Goal: Book appointment/travel/reservation

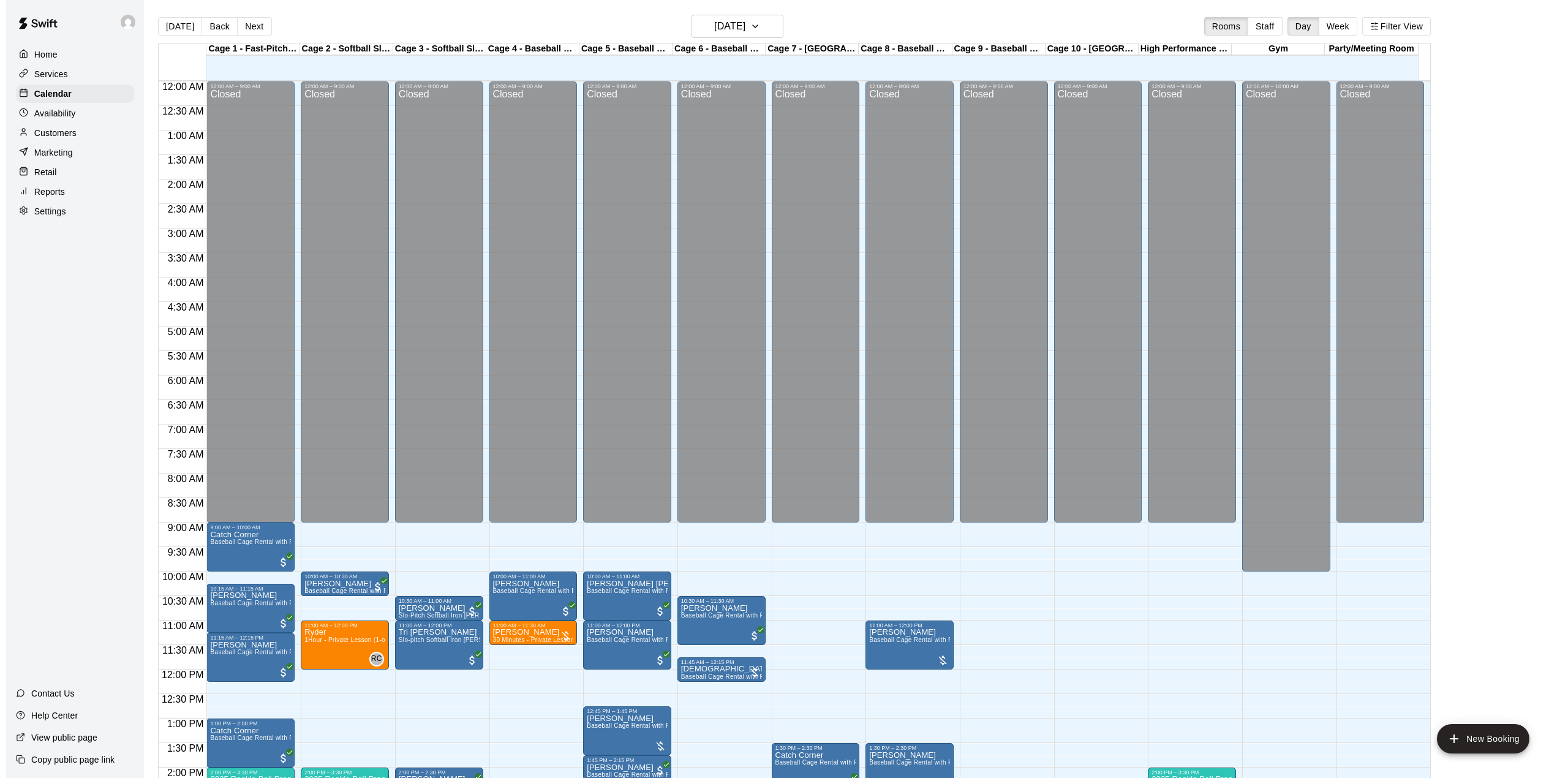
scroll to position [429, 0]
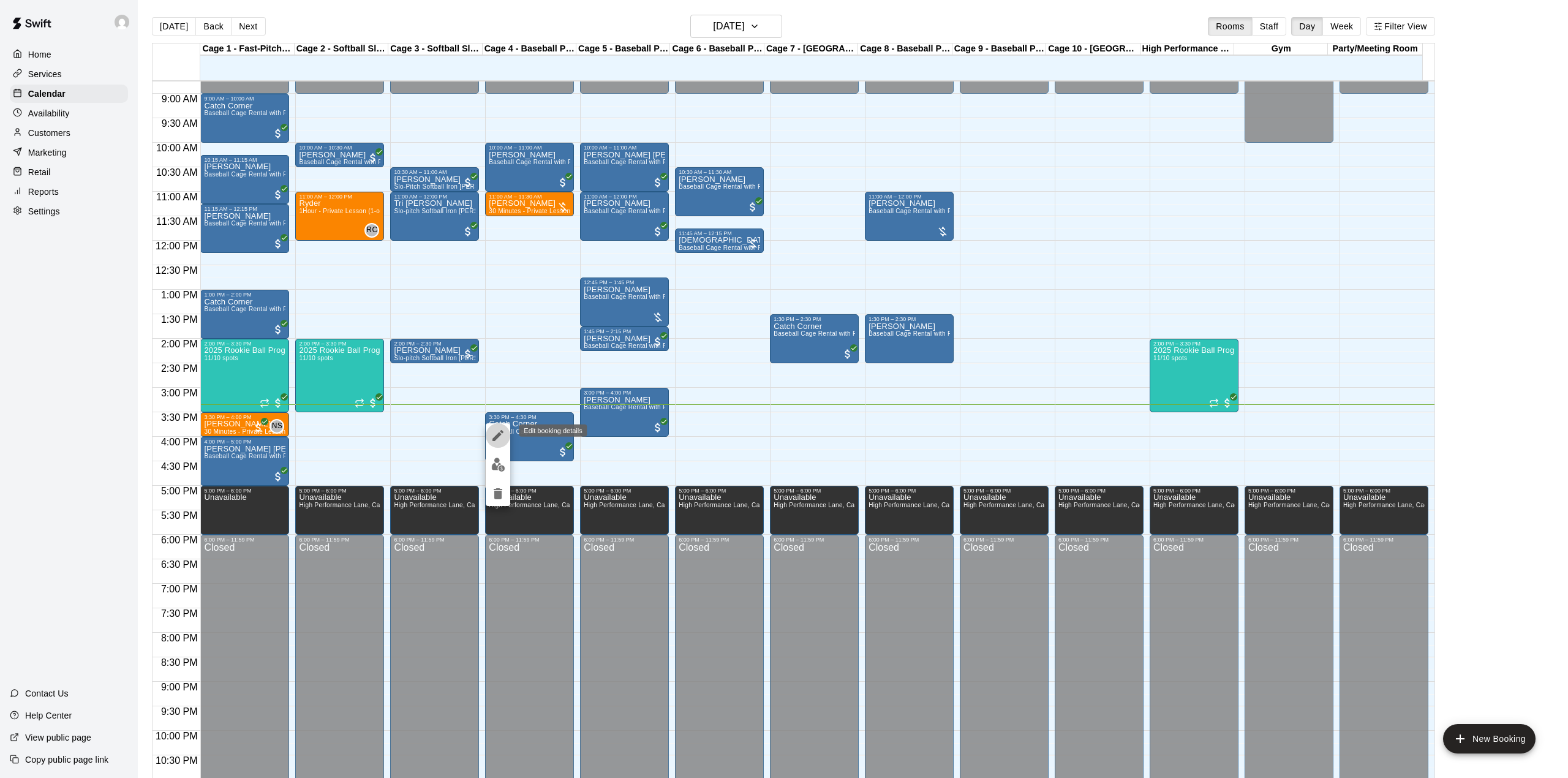
click at [500, 436] on icon "edit" at bounding box center [498, 436] width 15 height 15
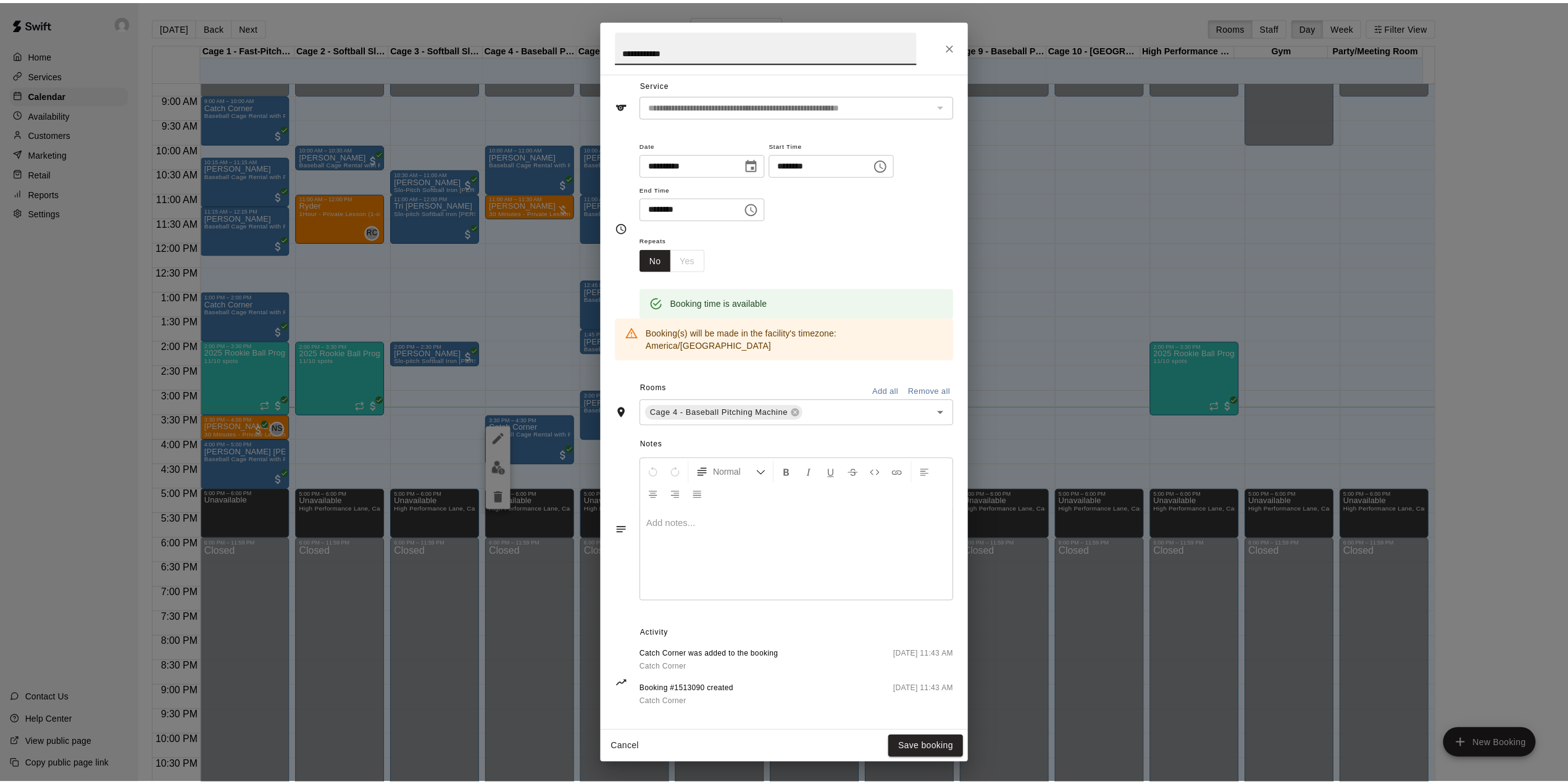
scroll to position [0, 0]
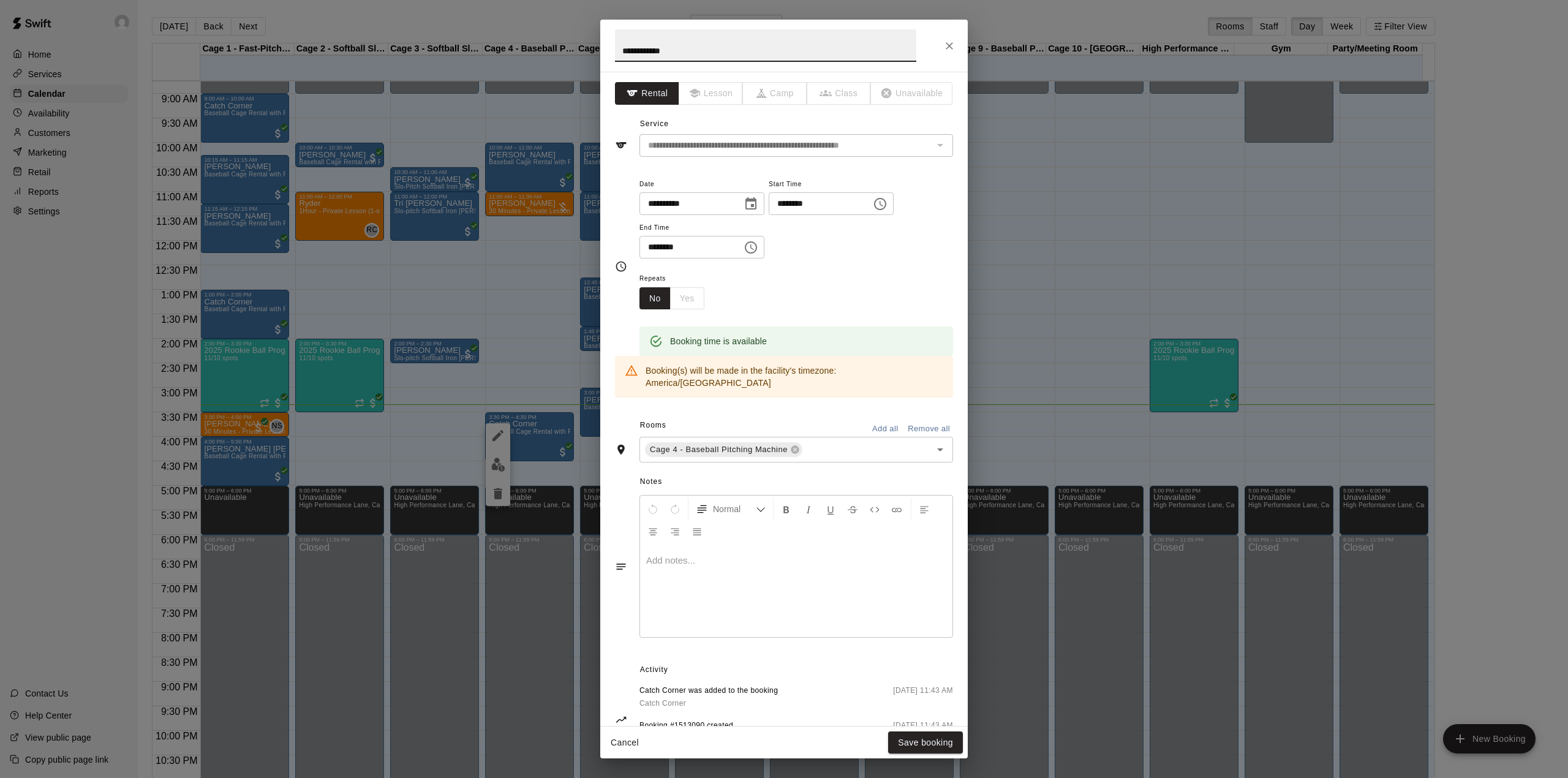
click at [948, 48] on icon "Close" at bounding box center [949, 45] width 12 height 12
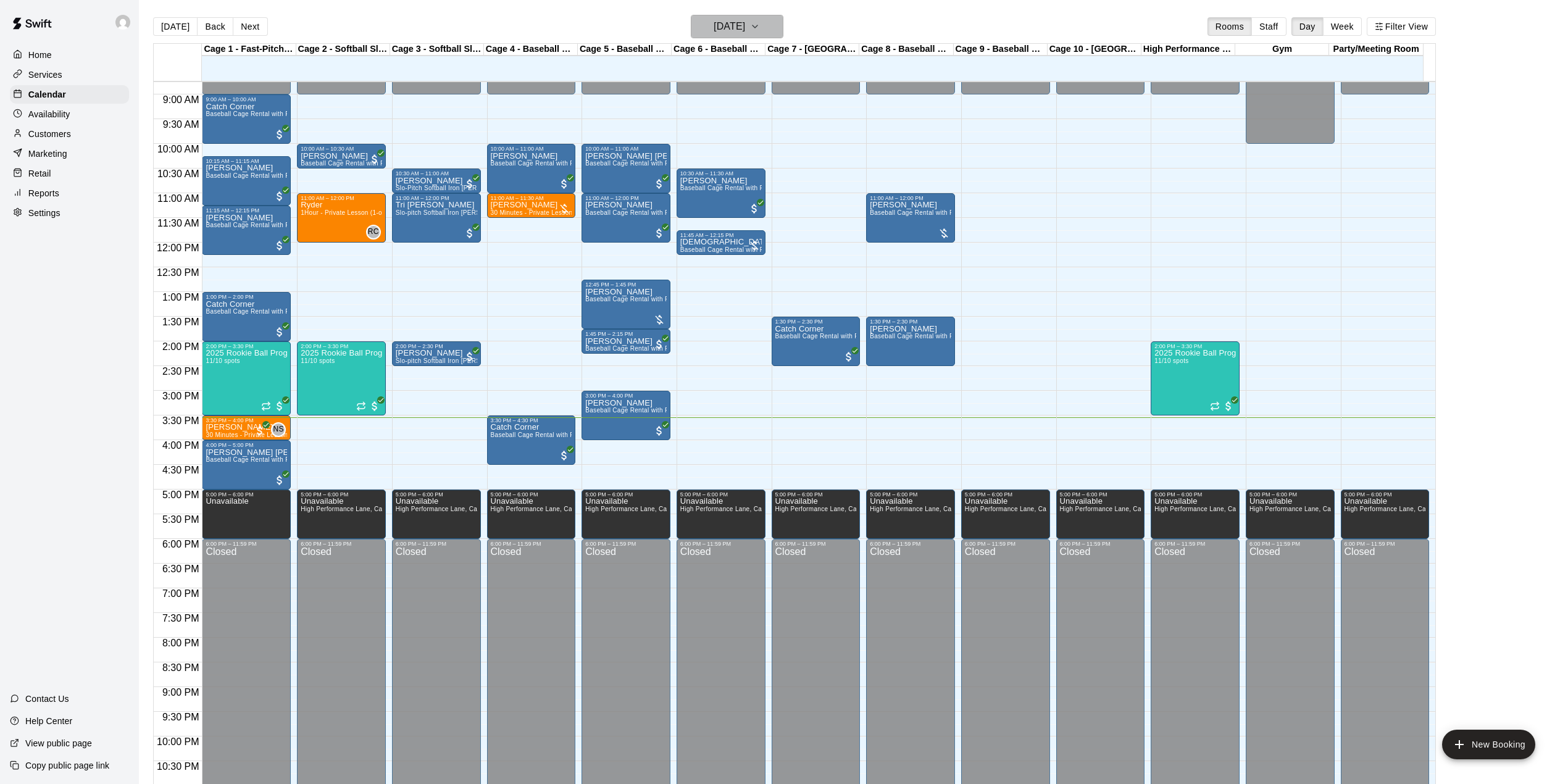
click at [760, 33] on icon "button" at bounding box center [755, 26] width 10 height 15
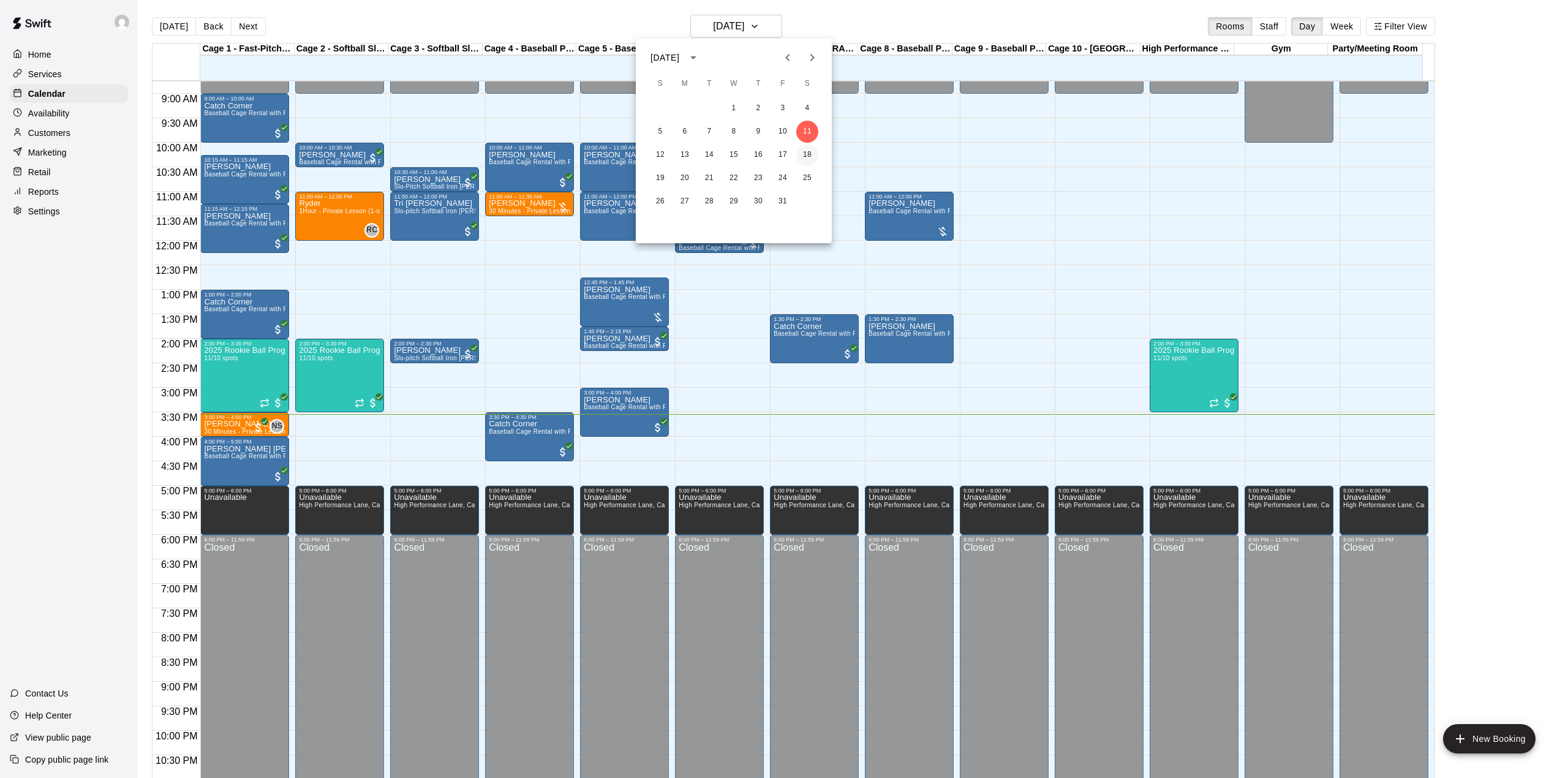
click at [814, 155] on button "18" at bounding box center [807, 155] width 22 height 22
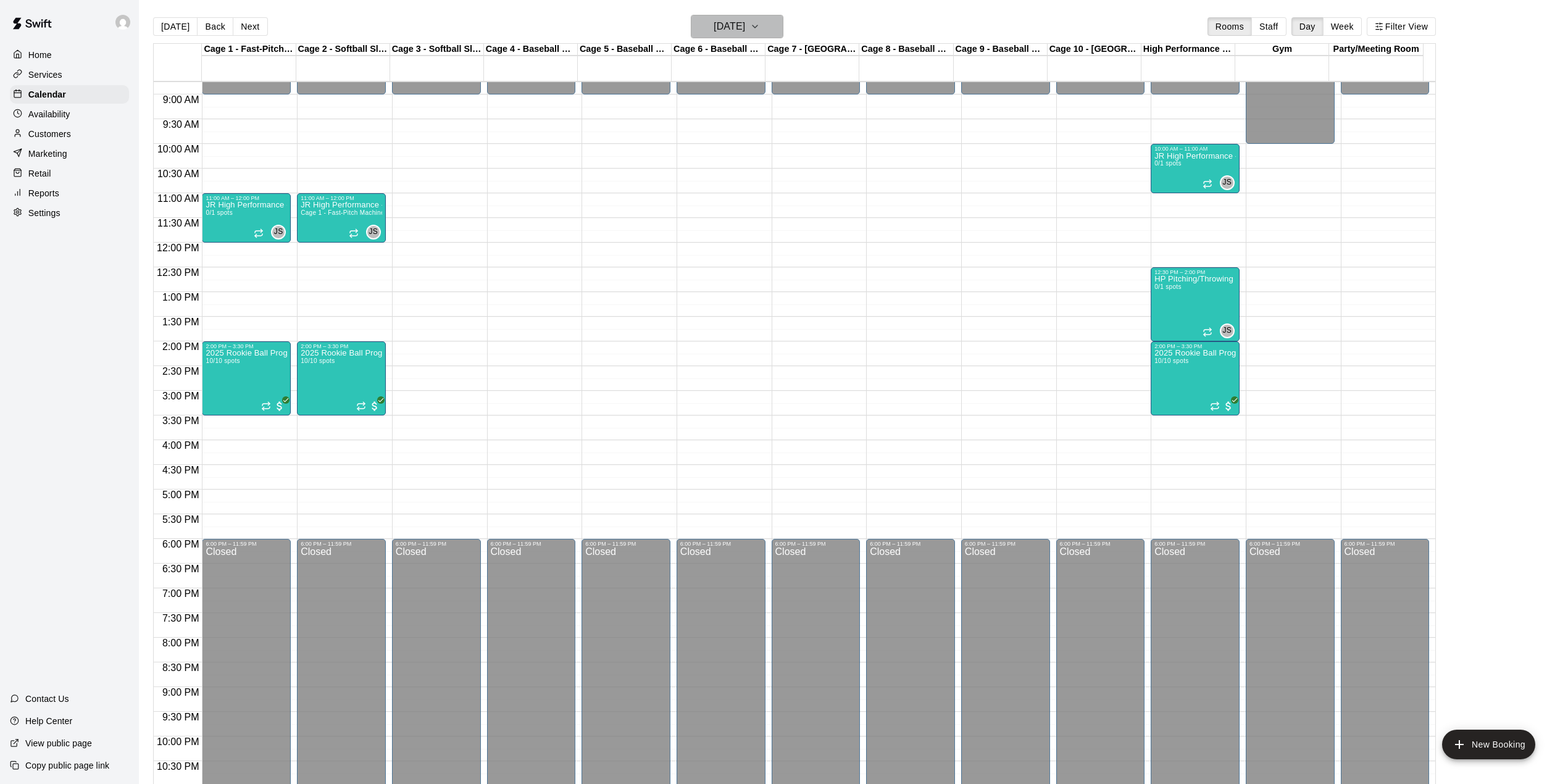
click at [760, 26] on icon "button" at bounding box center [755, 26] width 10 height 15
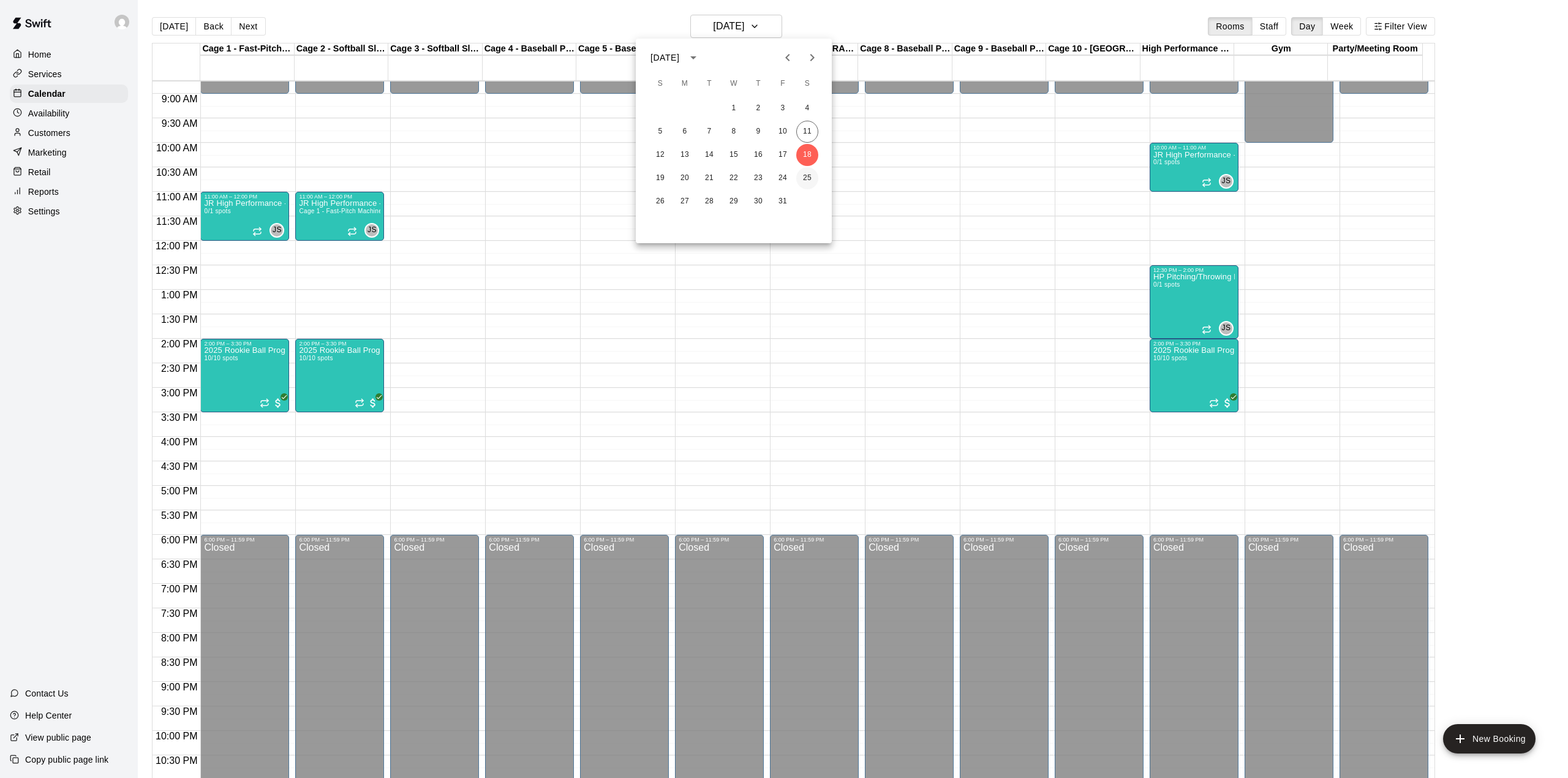
click at [806, 177] on button "25" at bounding box center [807, 178] width 22 height 22
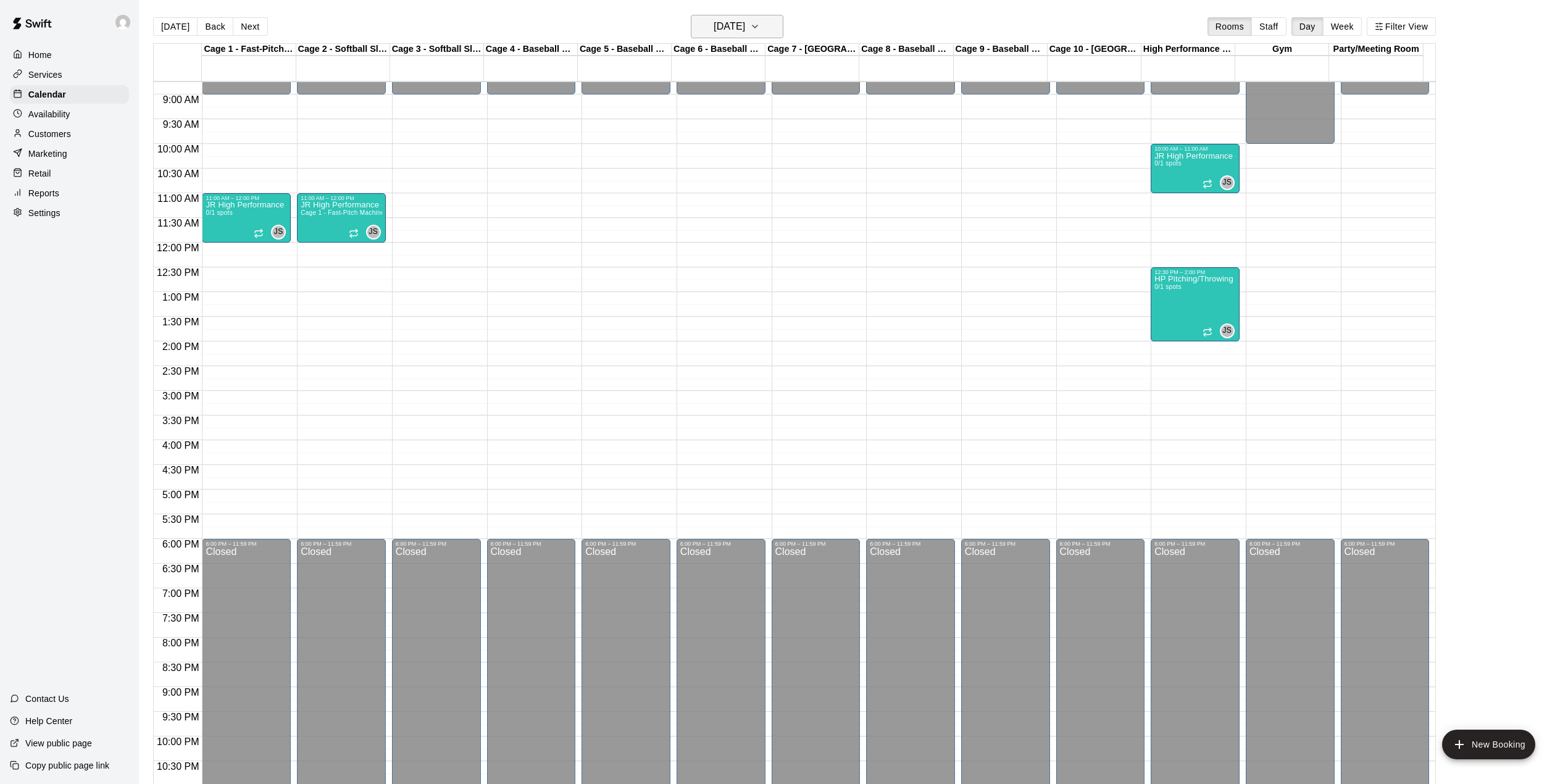
click at [738, 37] on button "[DATE]" at bounding box center [737, 26] width 92 height 24
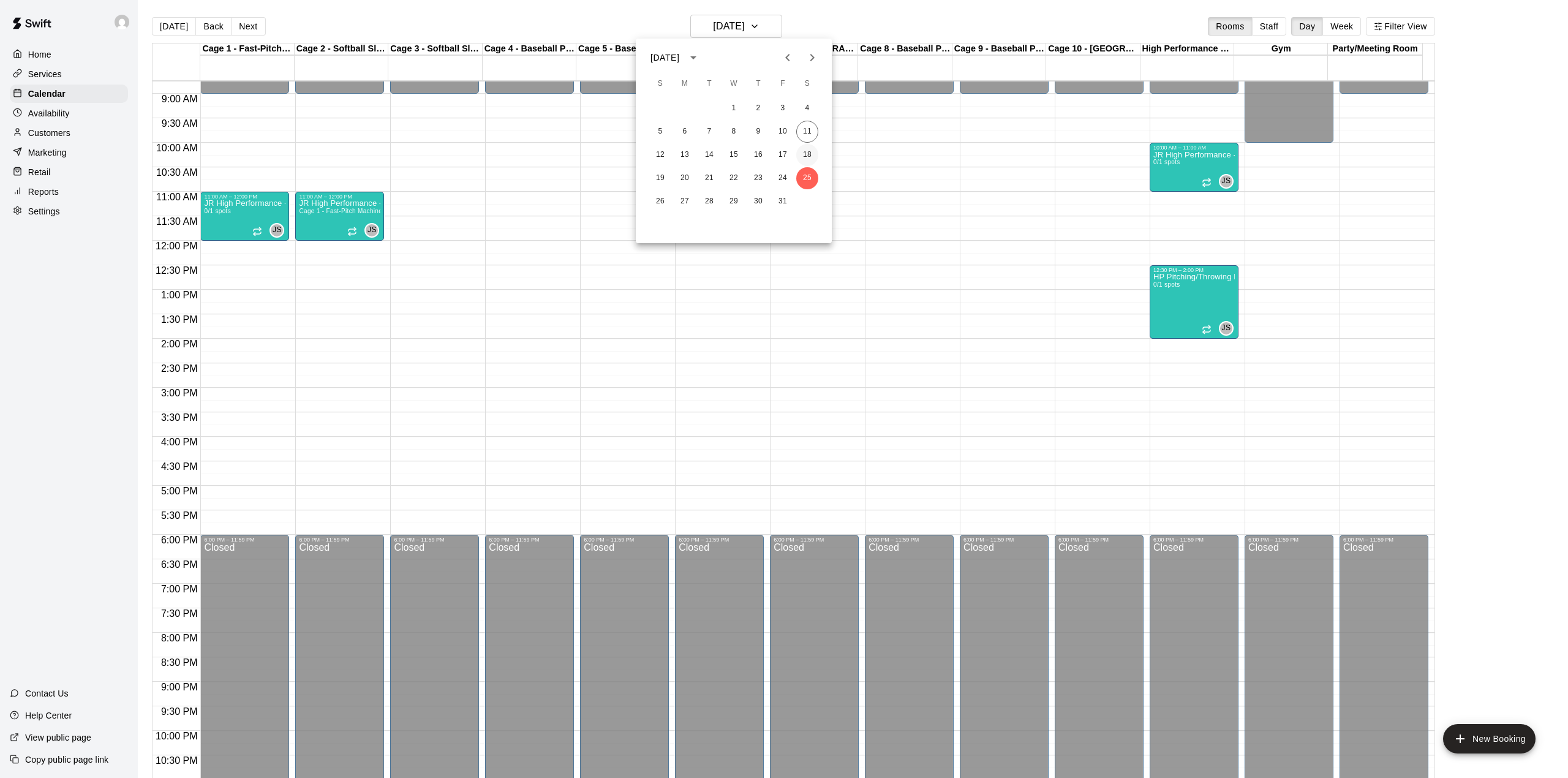
click at [804, 150] on button "18" at bounding box center [807, 155] width 22 height 22
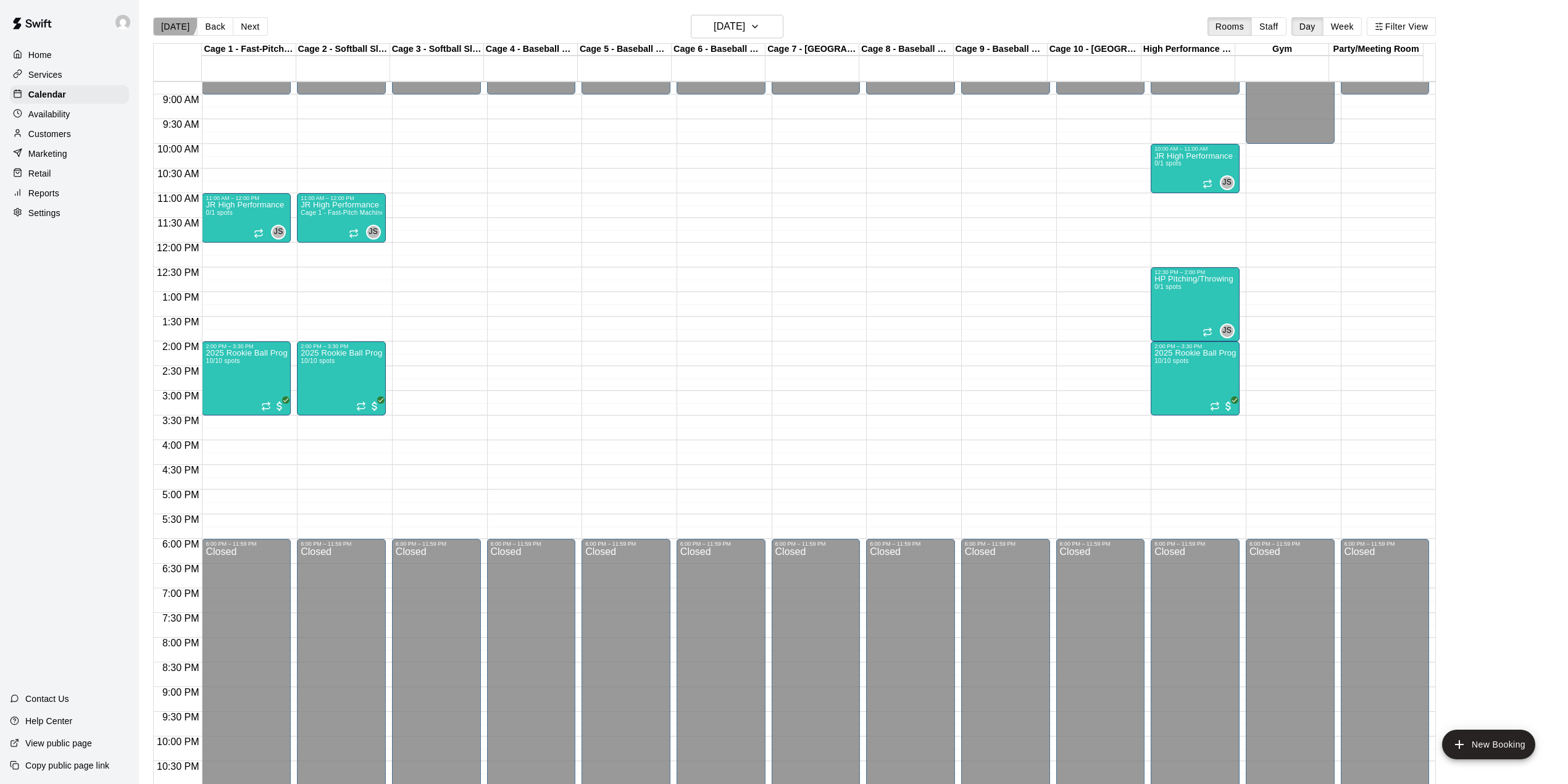
click at [166, 20] on button "[DATE]" at bounding box center [175, 26] width 44 height 19
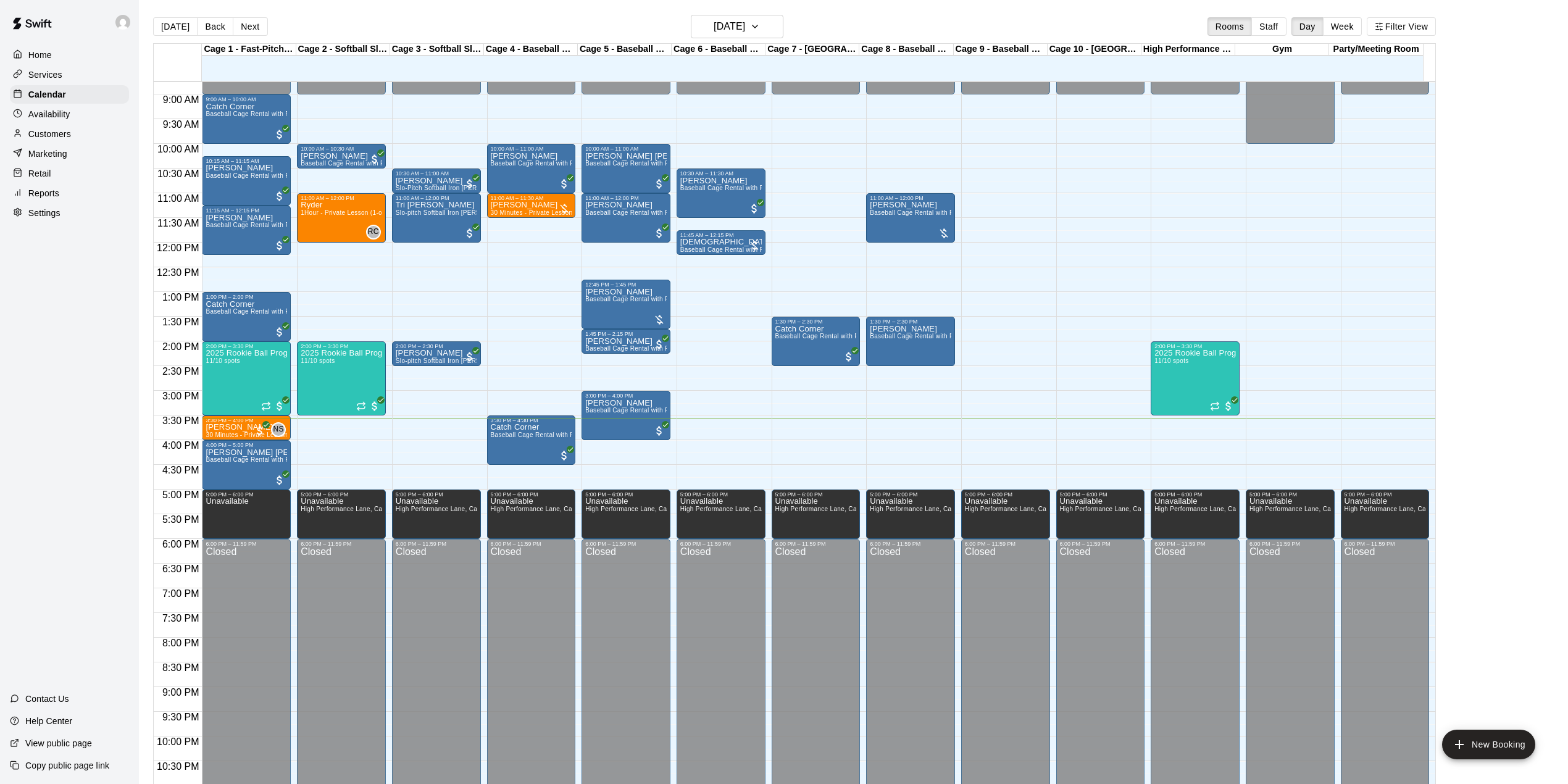
click at [711, 38] on div "[DATE] Back [DATE][DATE] Rooms Staff Day Week Filter View" at bounding box center [795, 29] width 1282 height 29
click at [710, 7] on main "[DATE] Back [DATE][DATE] Rooms Staff Day Week Filter View Cage 1 - Fast-Pitch M…" at bounding box center [853, 401] width 1429 height 804
click at [714, 32] on h6 "[DATE]" at bounding box center [729, 26] width 32 height 17
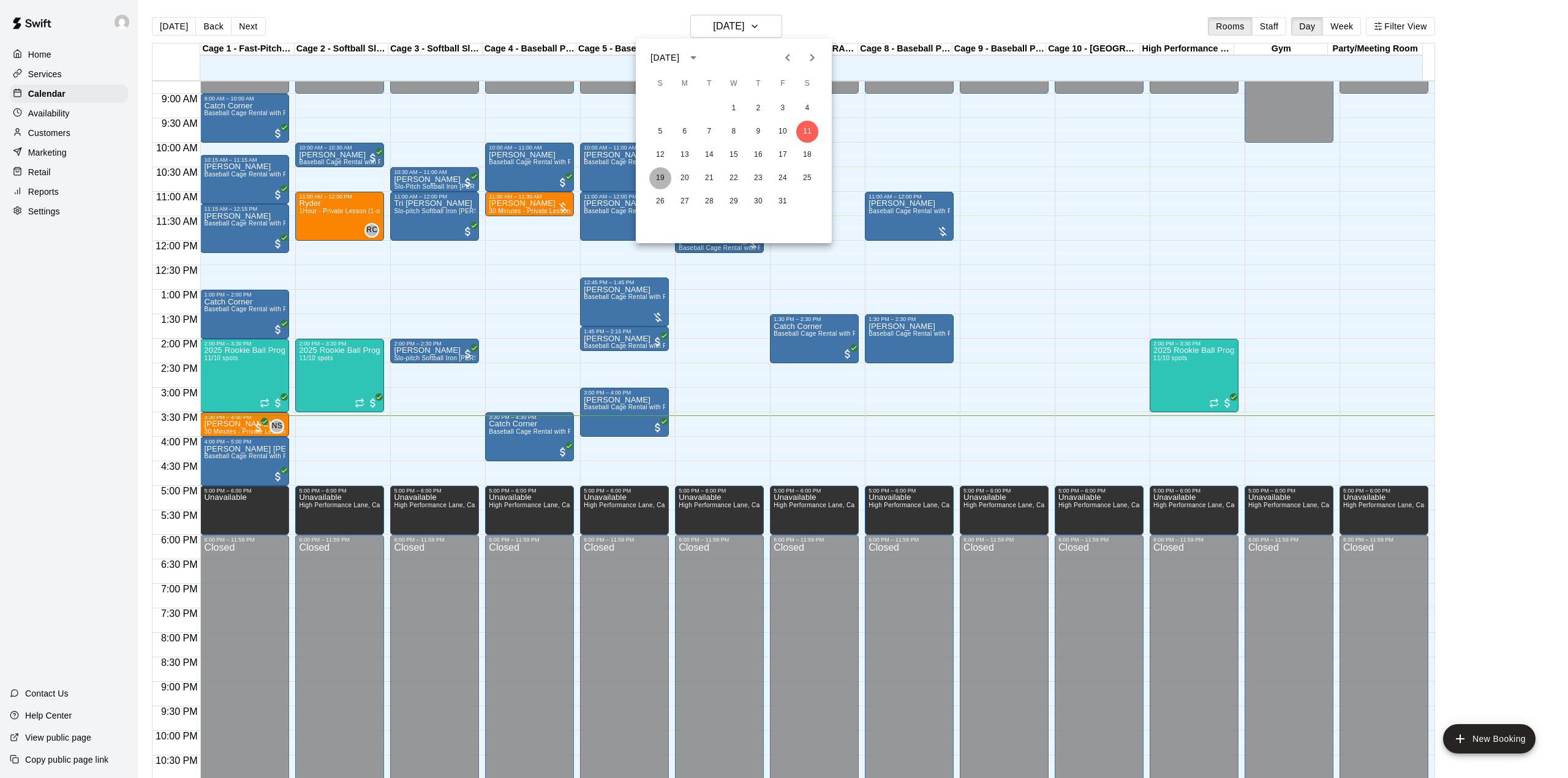
click at [661, 174] on button "19" at bounding box center [660, 178] width 22 height 22
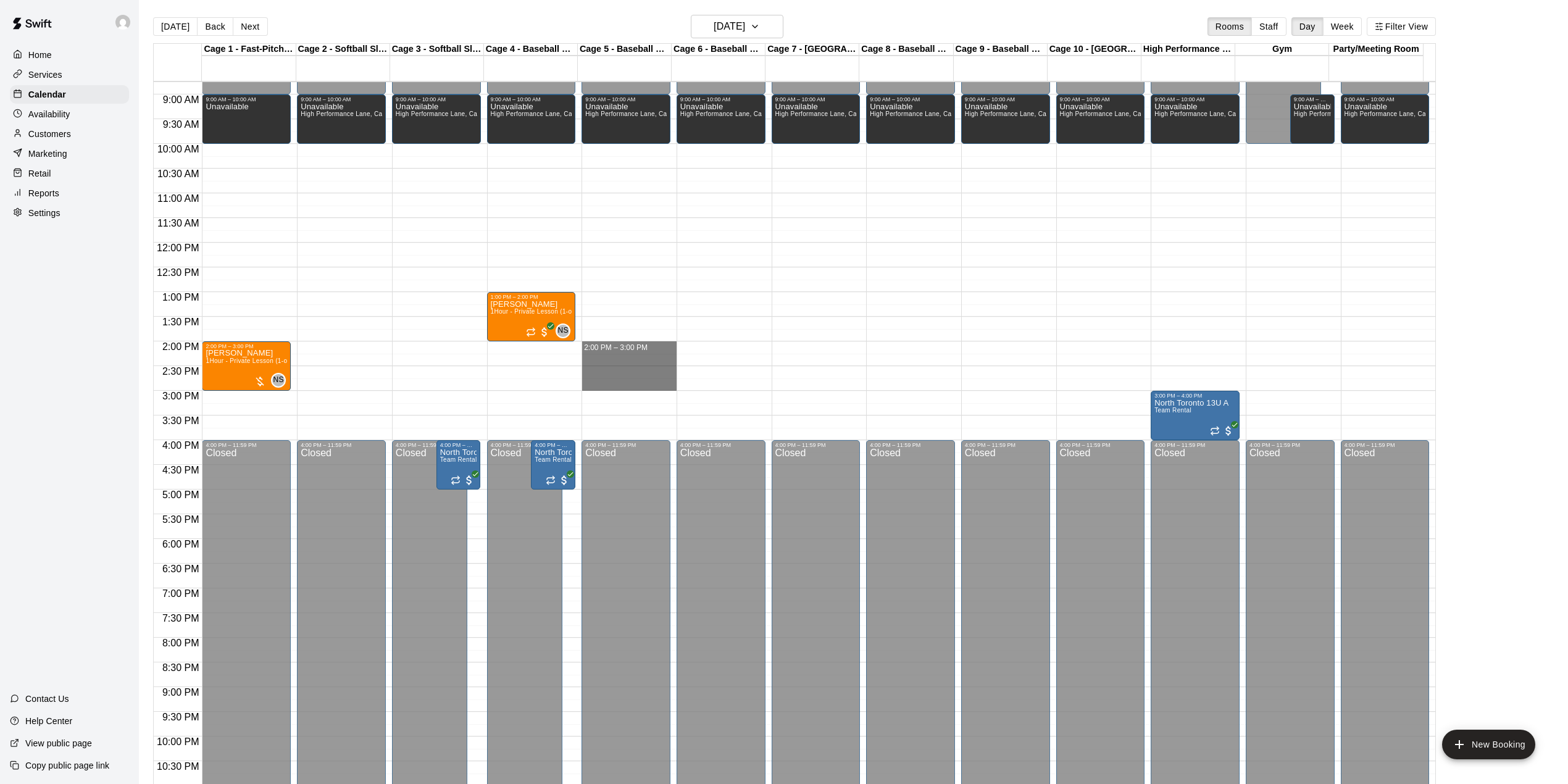
drag, startPoint x: 598, startPoint y: 351, endPoint x: 604, endPoint y: 383, distance: 32.6
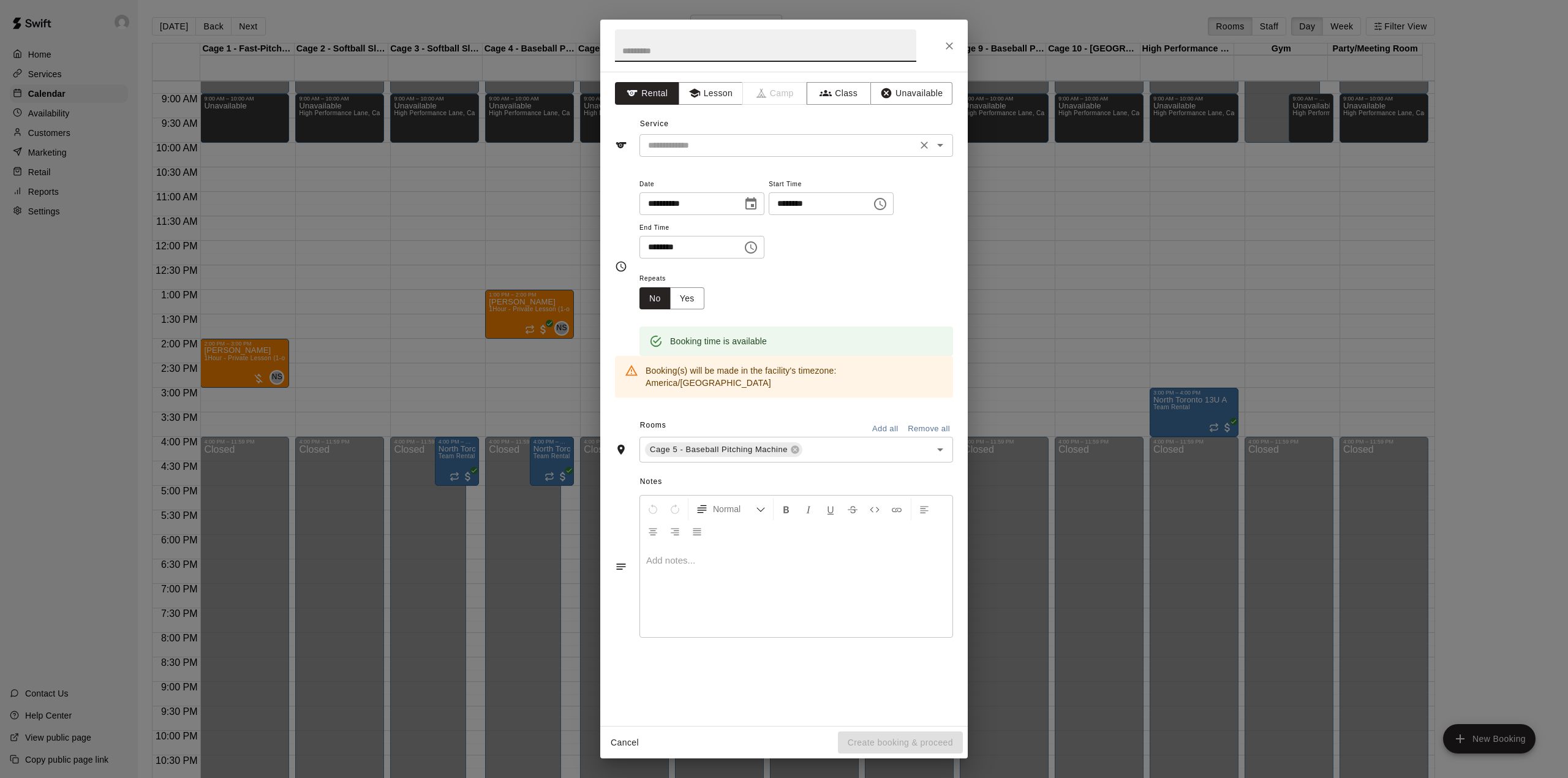
click at [719, 138] on input "text" at bounding box center [778, 145] width 270 height 15
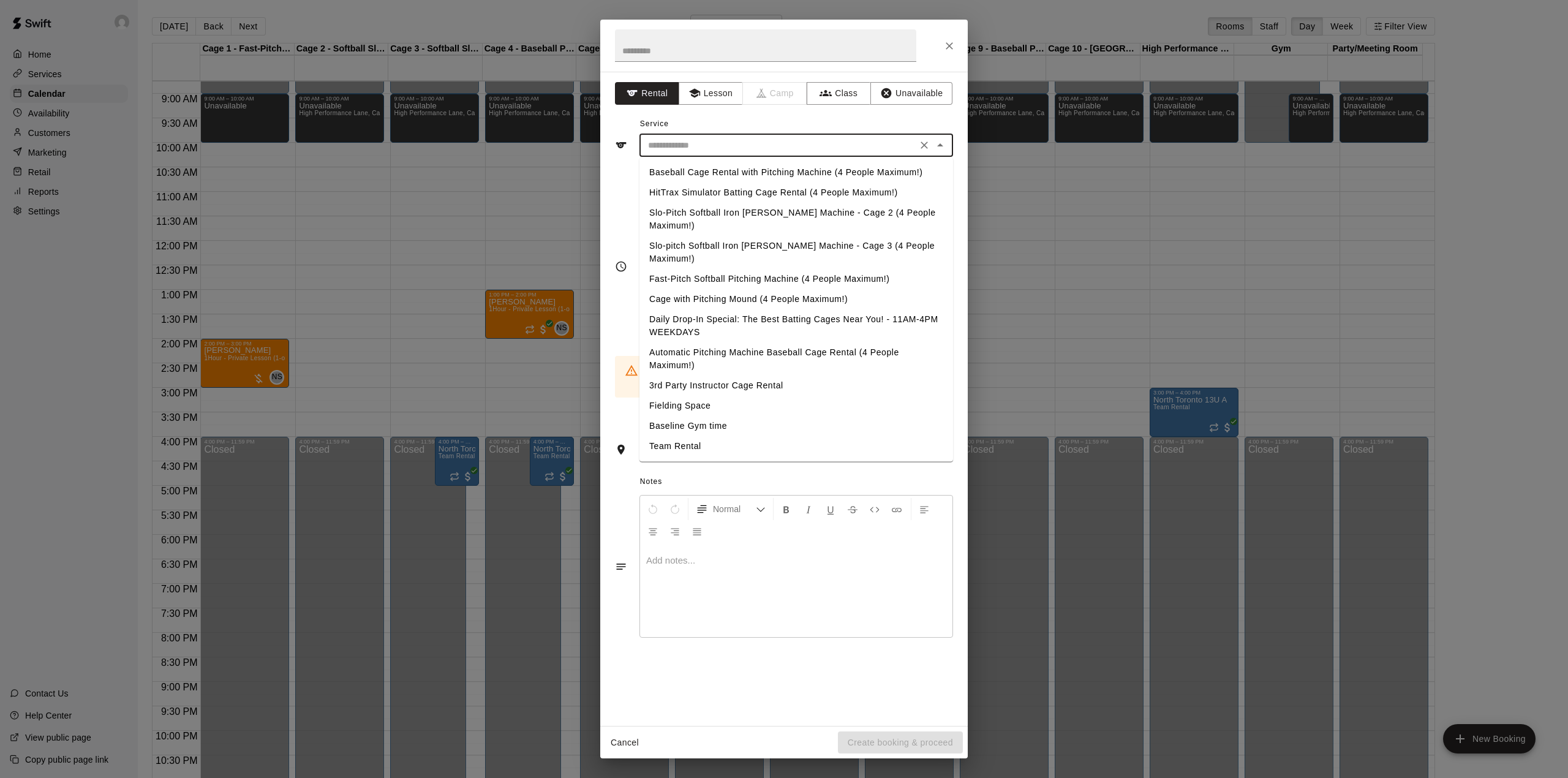
click at [687, 168] on li "Baseball Cage Rental with Pitching Machine (4 People Maximum!)" at bounding box center [796, 172] width 313 height 20
type input "**********"
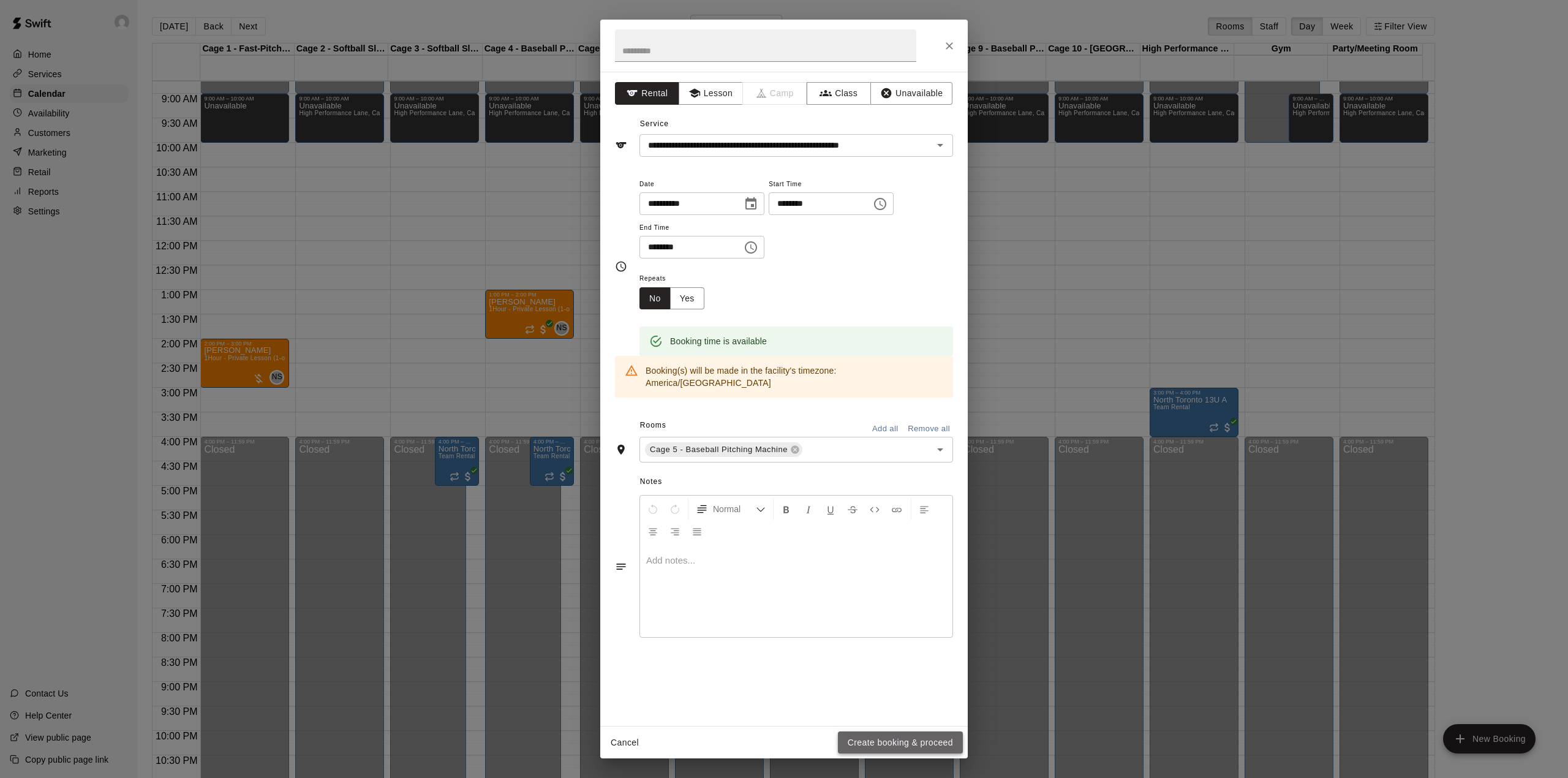
click at [870, 742] on button "Create booking & proceed" at bounding box center [900, 742] width 125 height 23
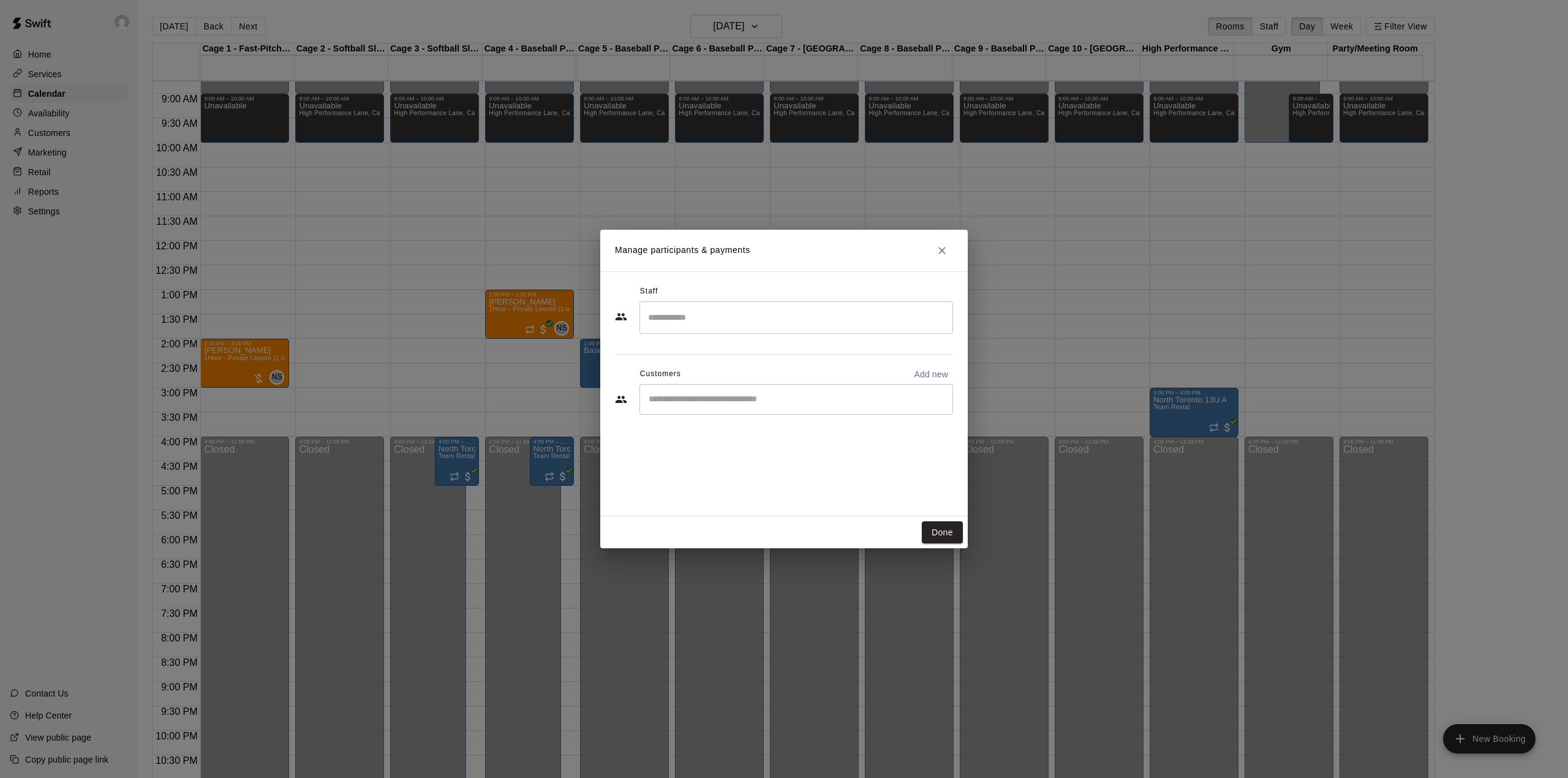
click at [751, 400] on input "Start typing to search customers..." at bounding box center [797, 399] width 303 height 12
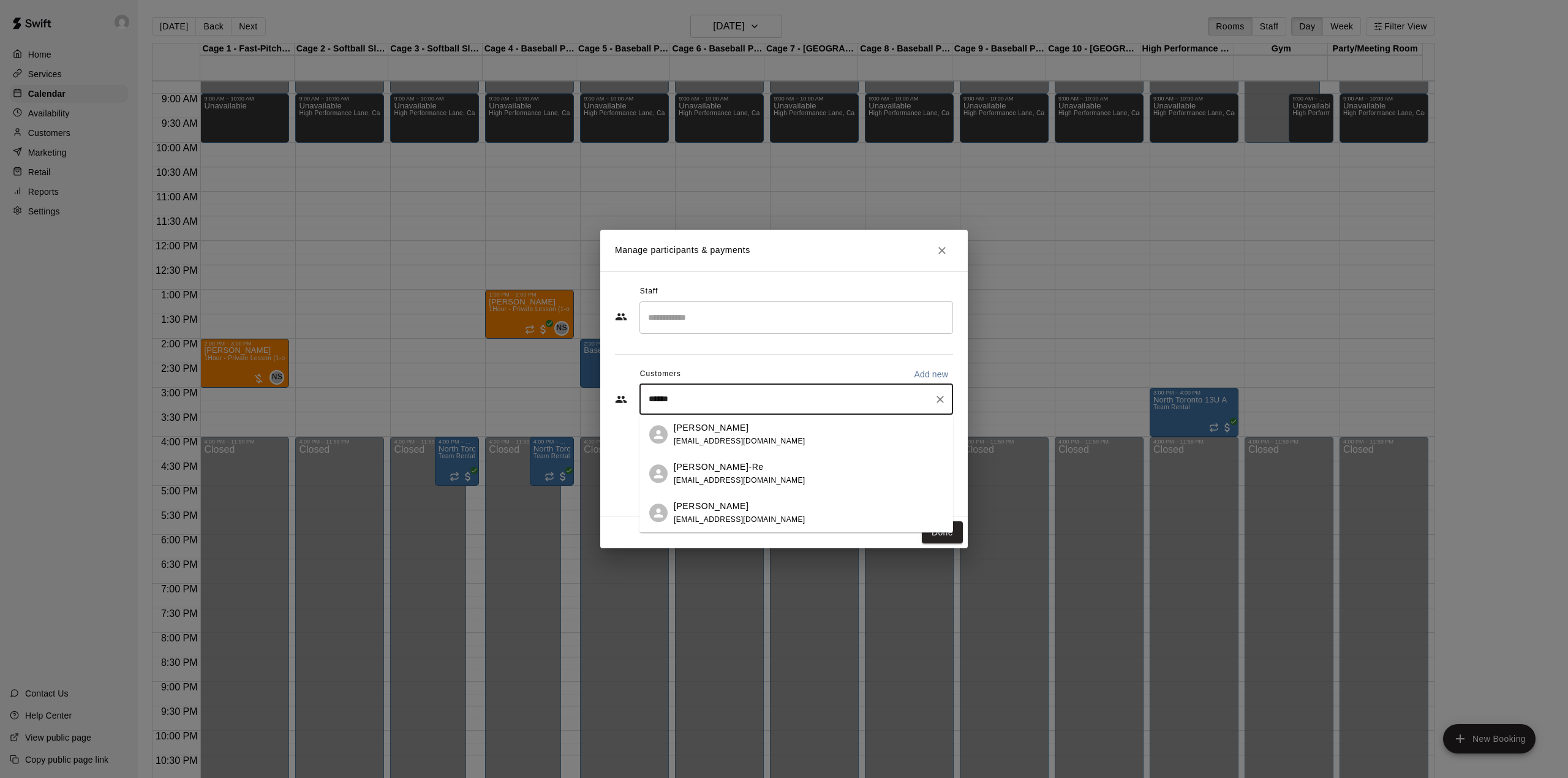
type input "*******"
click at [829, 491] on div "[PERSON_NAME] [EMAIL_ADDRESS][DOMAIN_NAME]" at bounding box center [796, 474] width 313 height 39
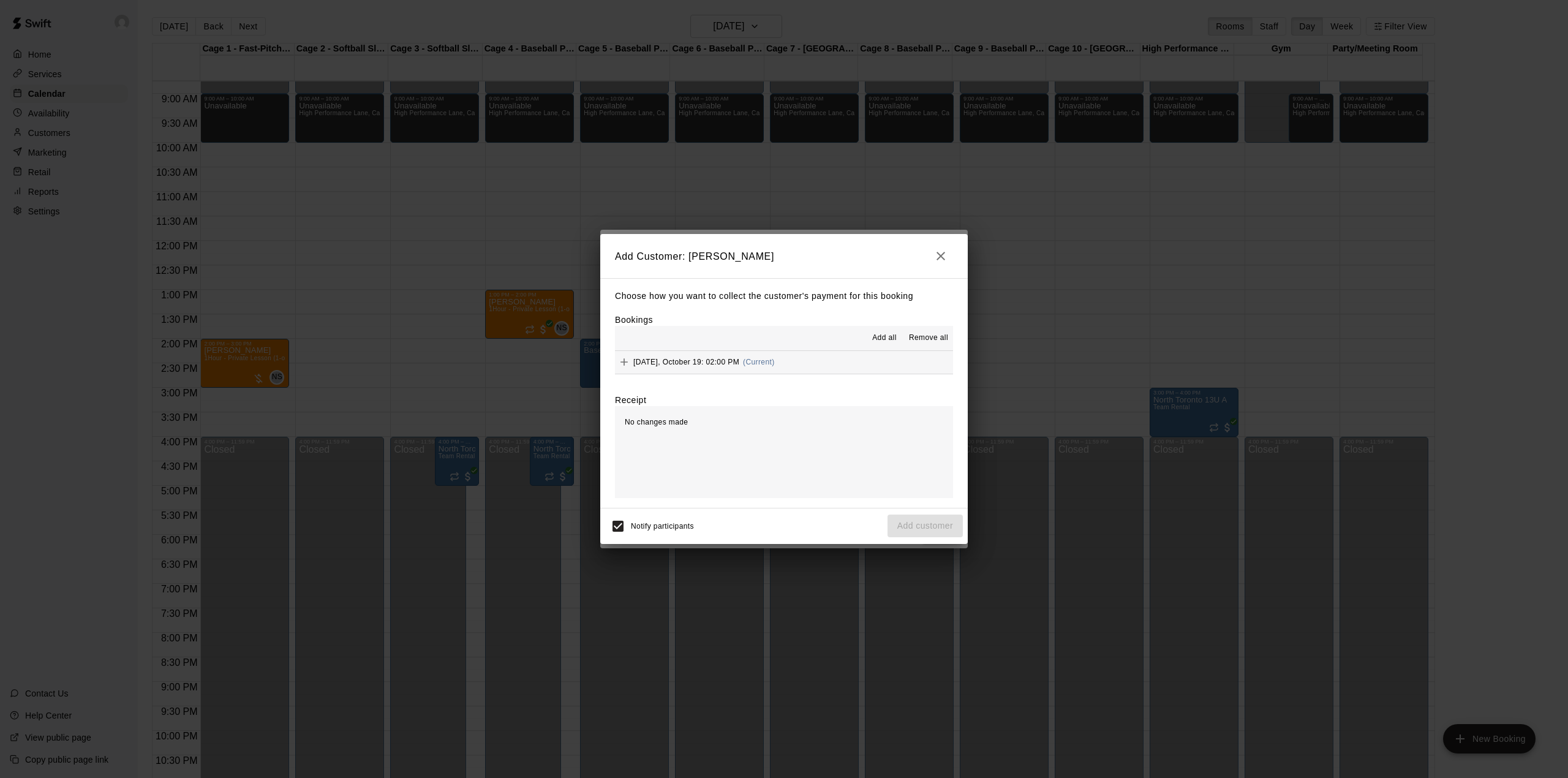
drag, startPoint x: 877, startPoint y: 341, endPoint x: 869, endPoint y: 343, distance: 8.2
click at [869, 343] on button "Add all" at bounding box center [884, 338] width 39 height 19
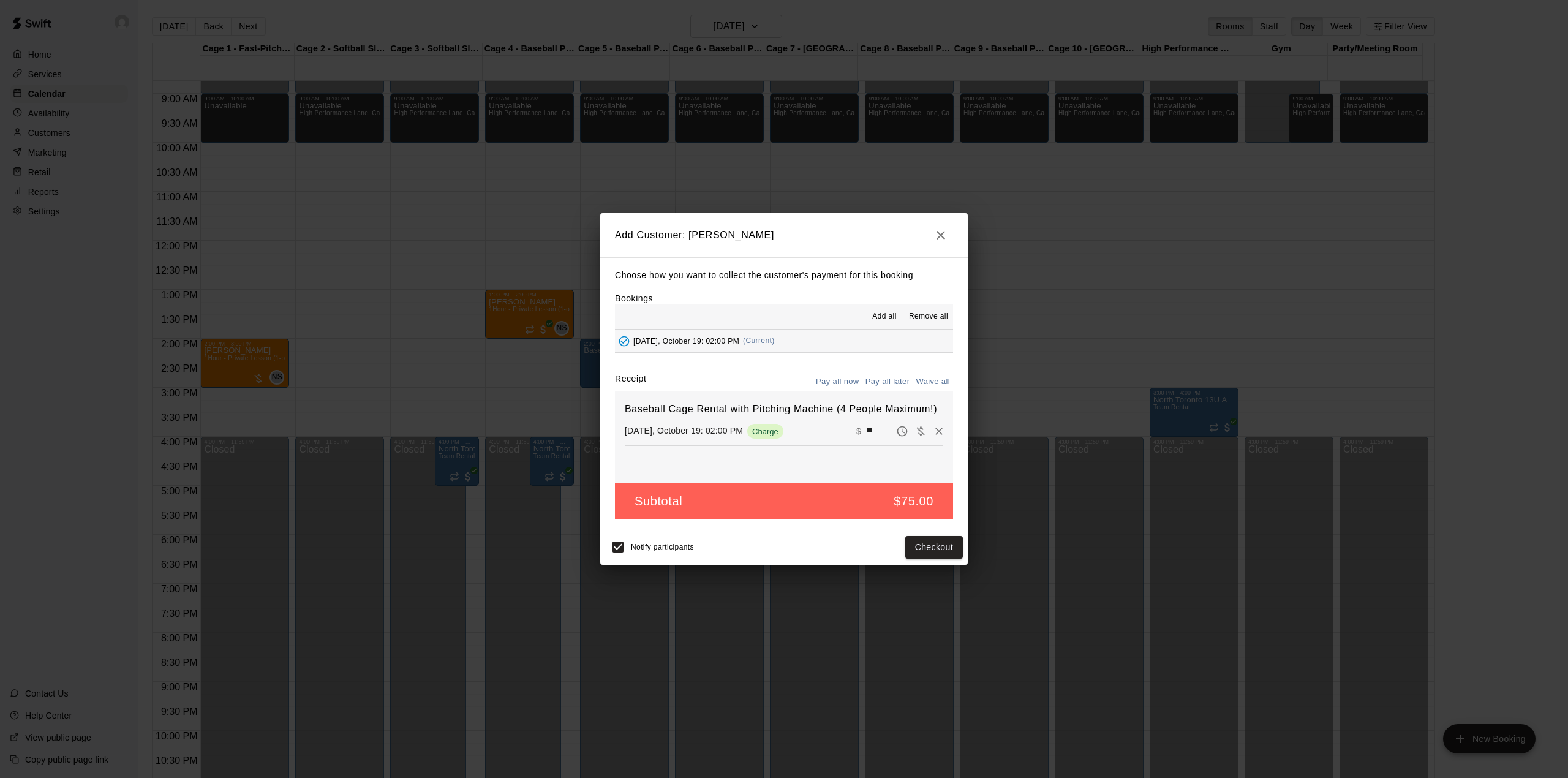
click at [878, 385] on button "Pay all later" at bounding box center [887, 381] width 51 height 19
click at [932, 542] on button "Add customer" at bounding box center [924, 547] width 75 height 23
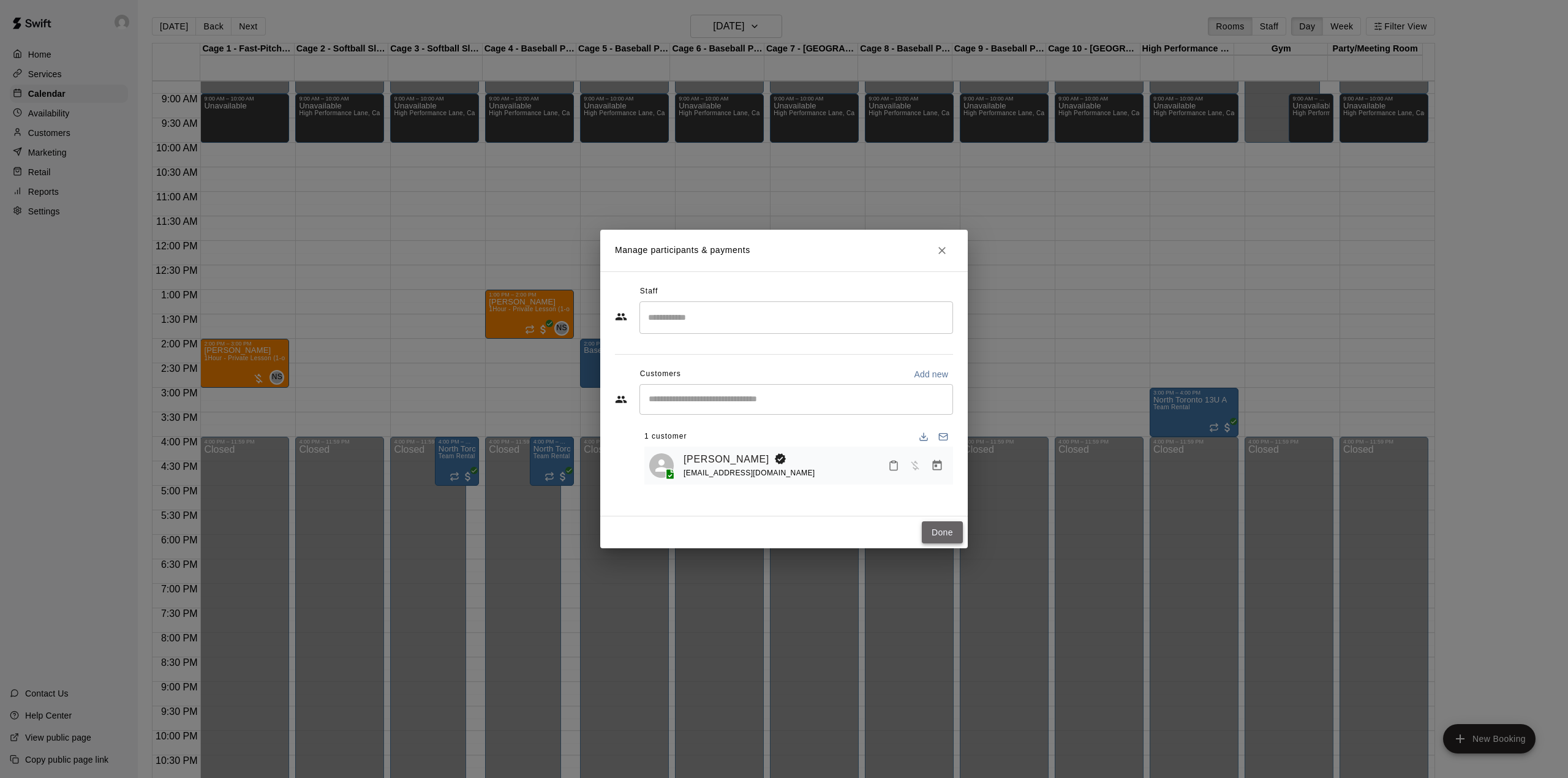
click at [922, 522] on button "Done" at bounding box center [942, 533] width 41 height 23
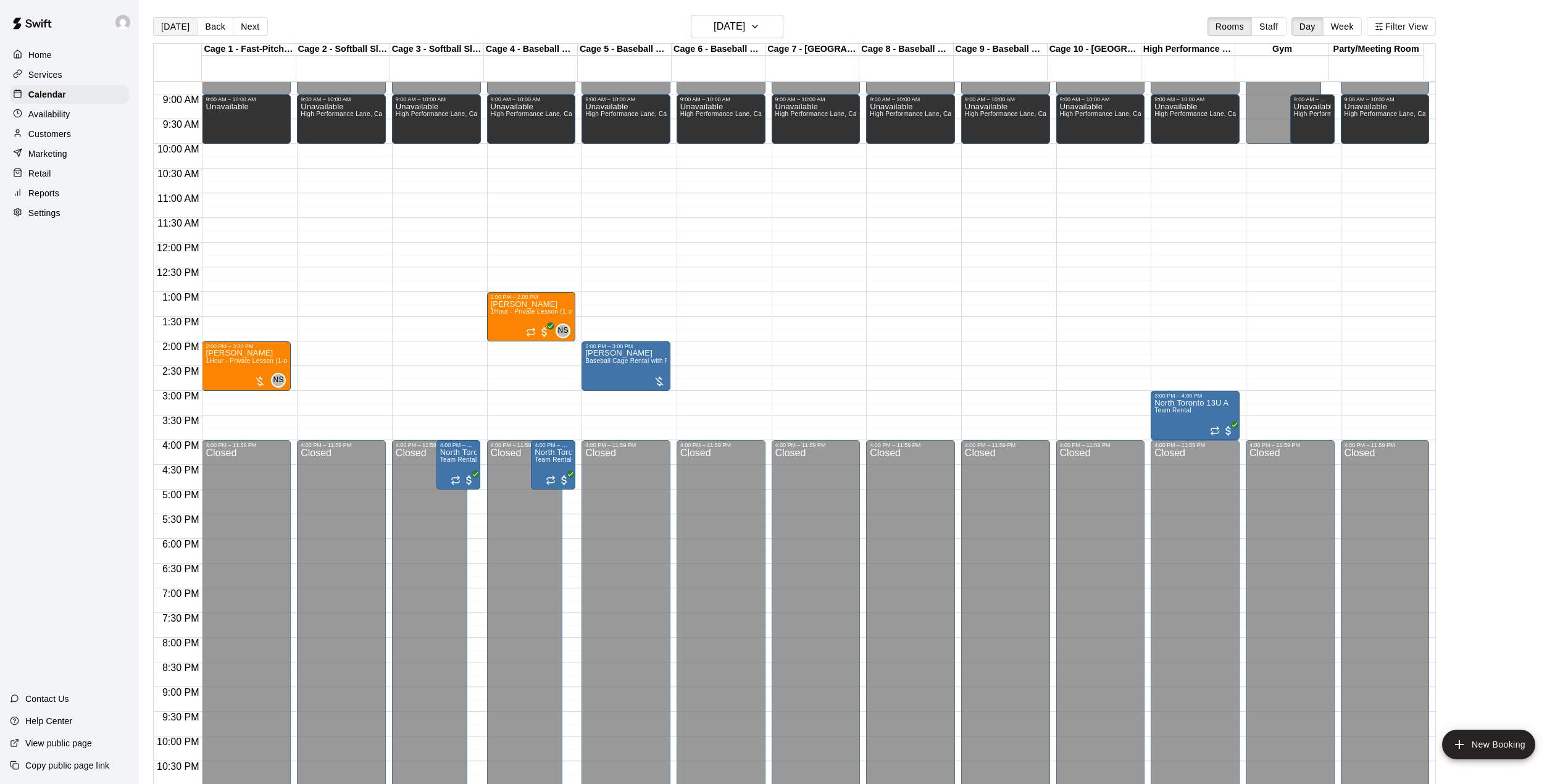
click at [173, 25] on button "[DATE]" at bounding box center [175, 26] width 44 height 19
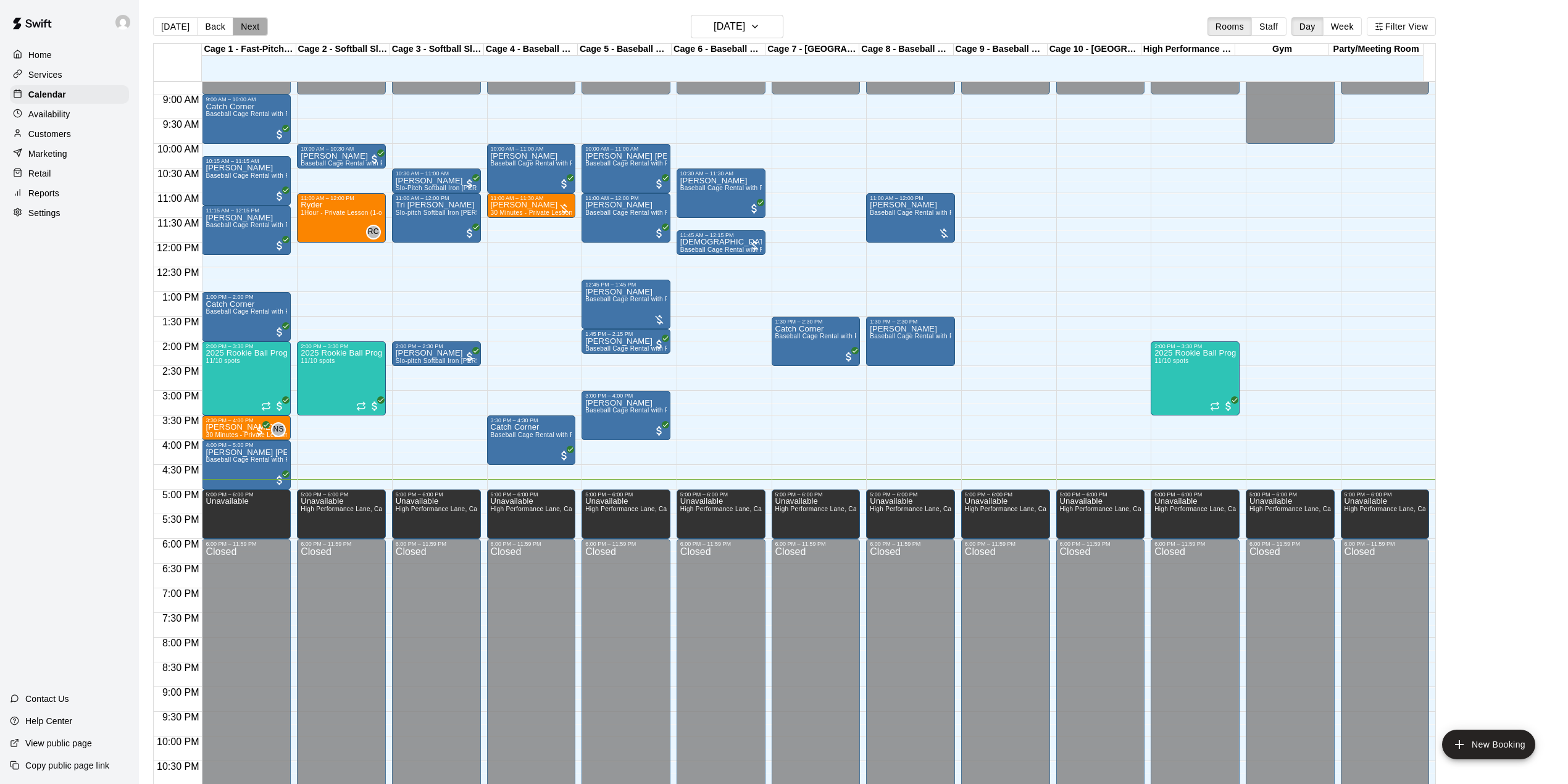
click at [250, 29] on button "Next" at bounding box center [250, 26] width 34 height 19
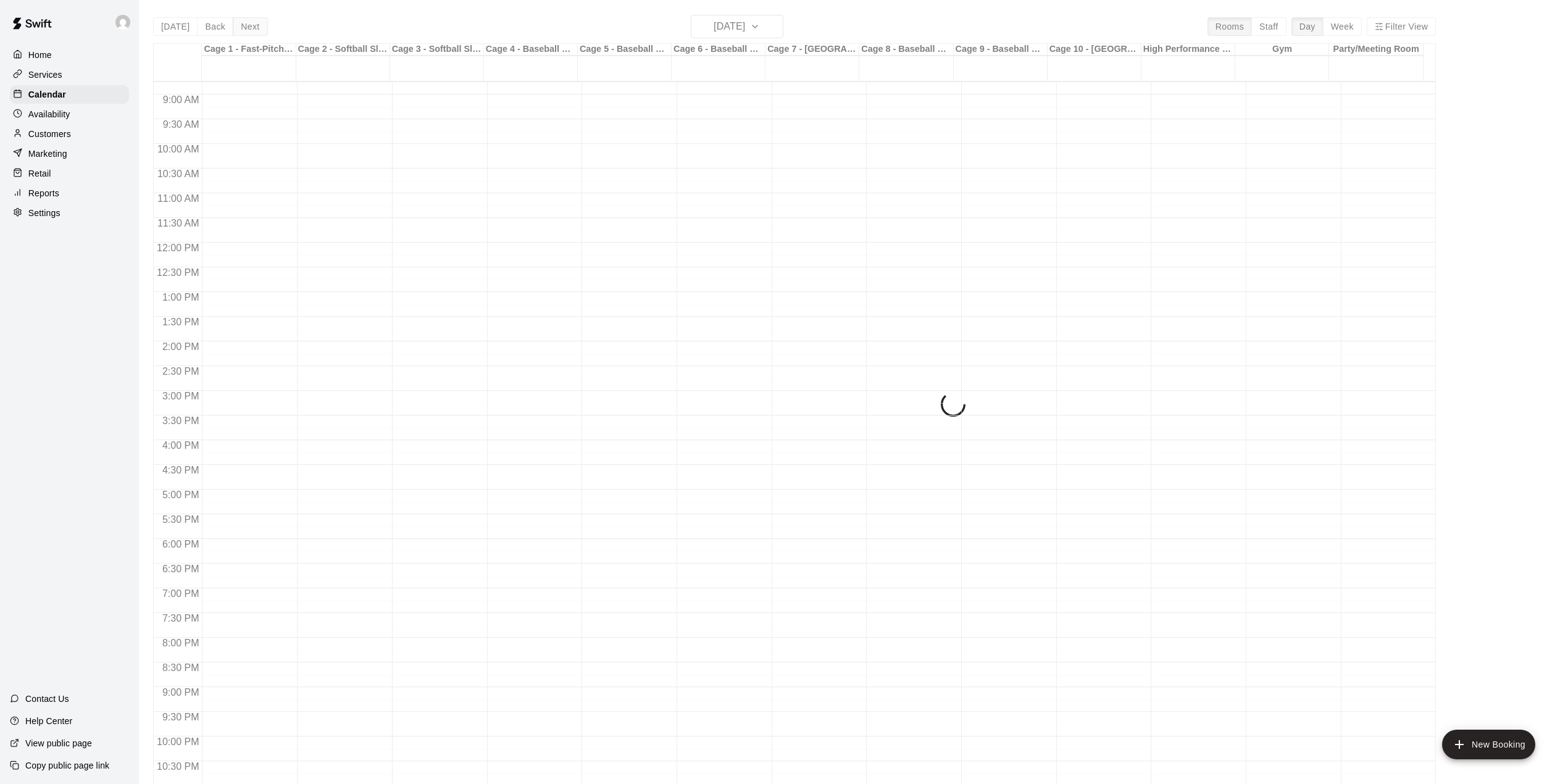
click at [250, 29] on div "[DATE] Back [DATE][DATE] Rooms Staff Day Week Filter View Cage 1 - Fast-Pitch M…" at bounding box center [795, 406] width 1282 height 784
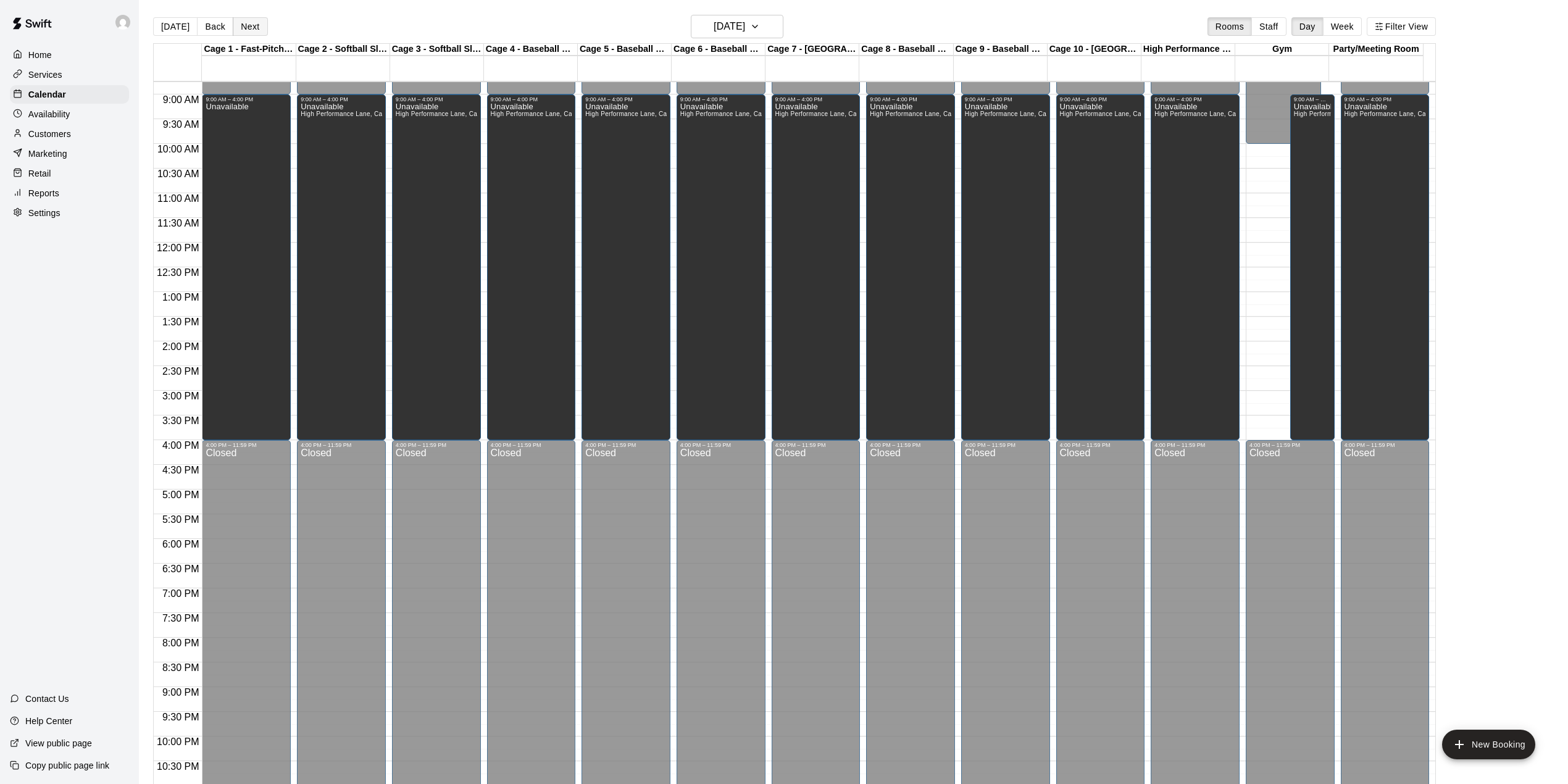
click at [250, 29] on button "Next" at bounding box center [250, 26] width 34 height 19
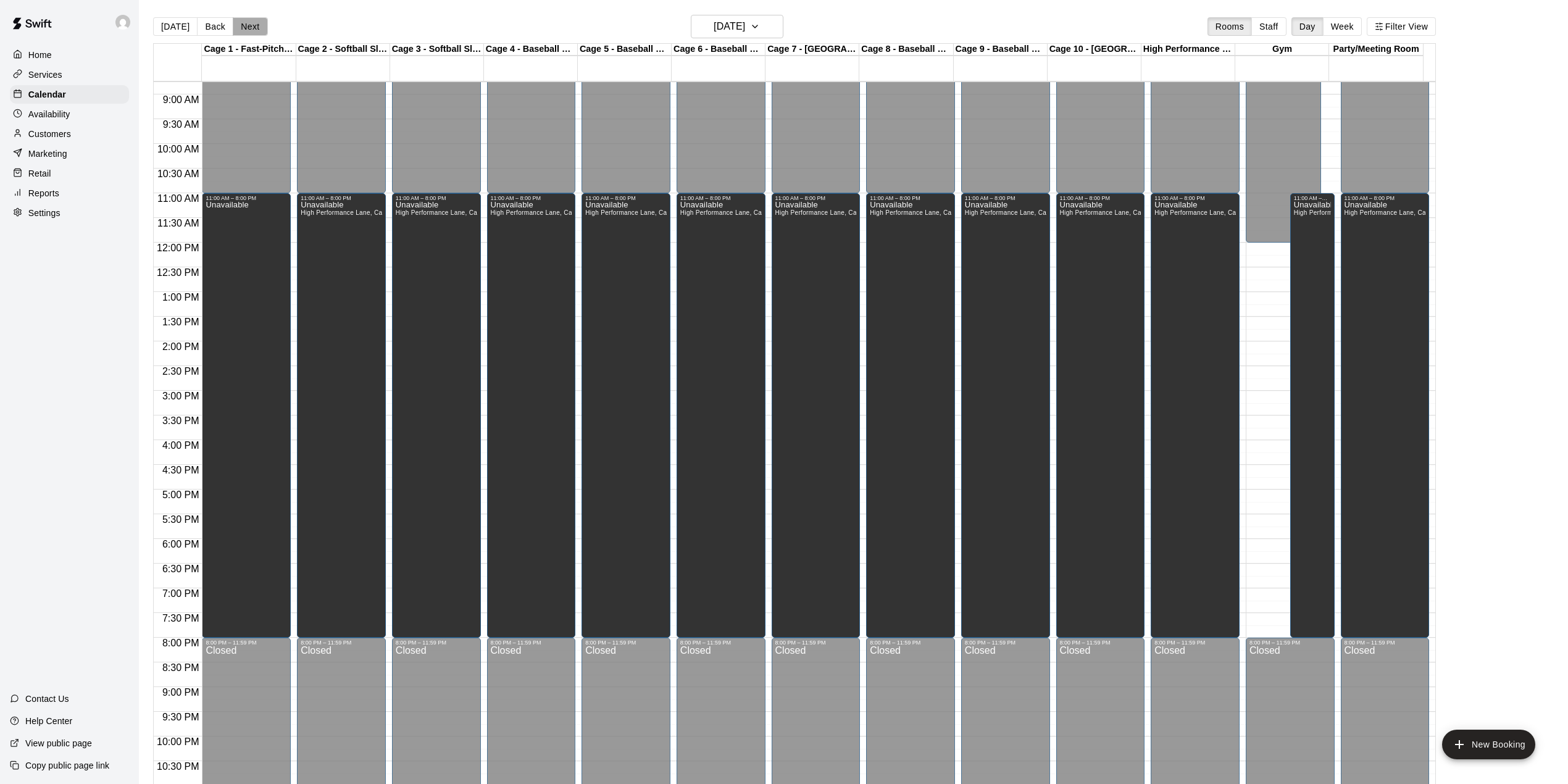
click at [250, 29] on button "Next" at bounding box center [250, 26] width 34 height 19
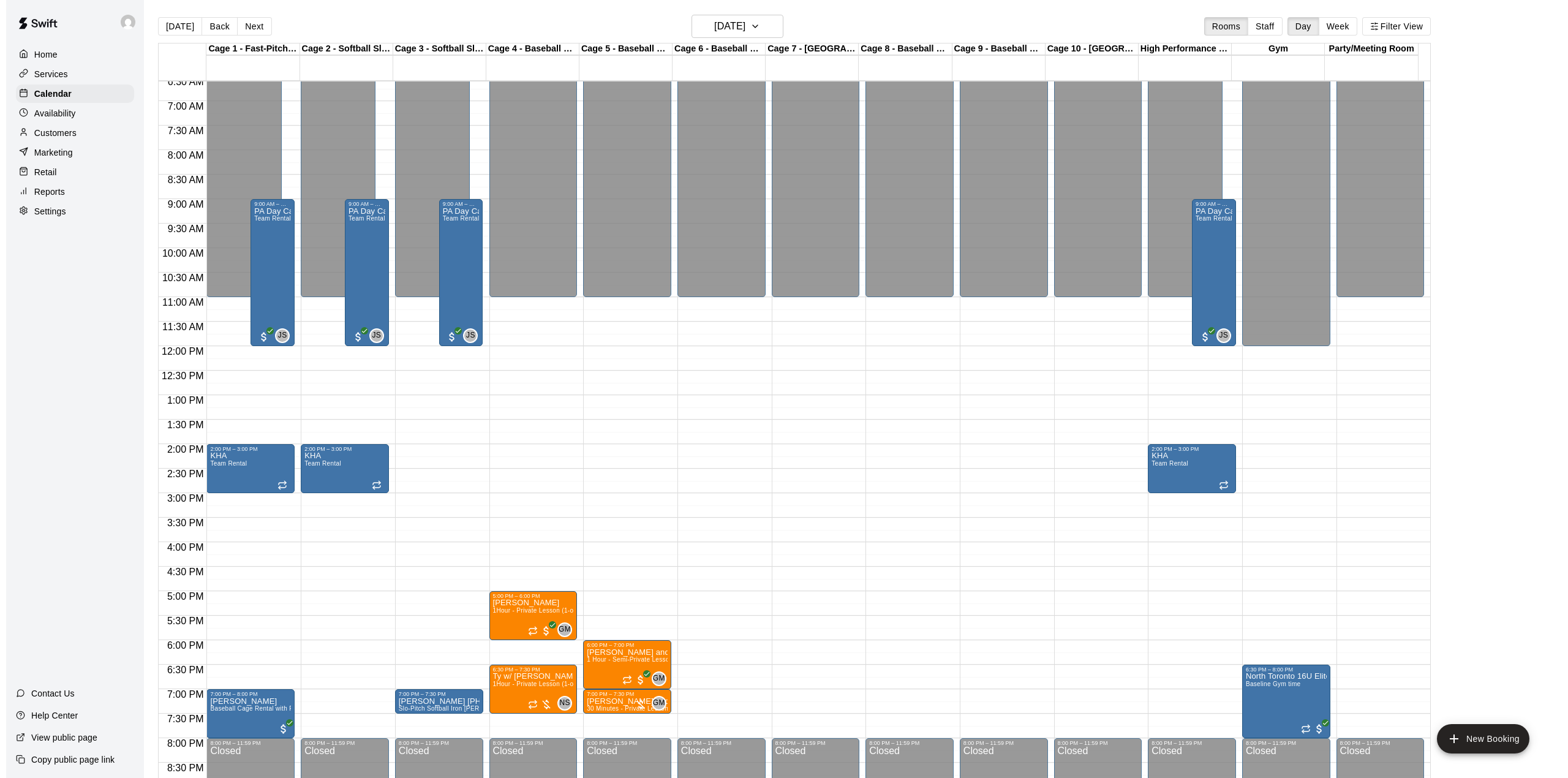
scroll to position [304, 0]
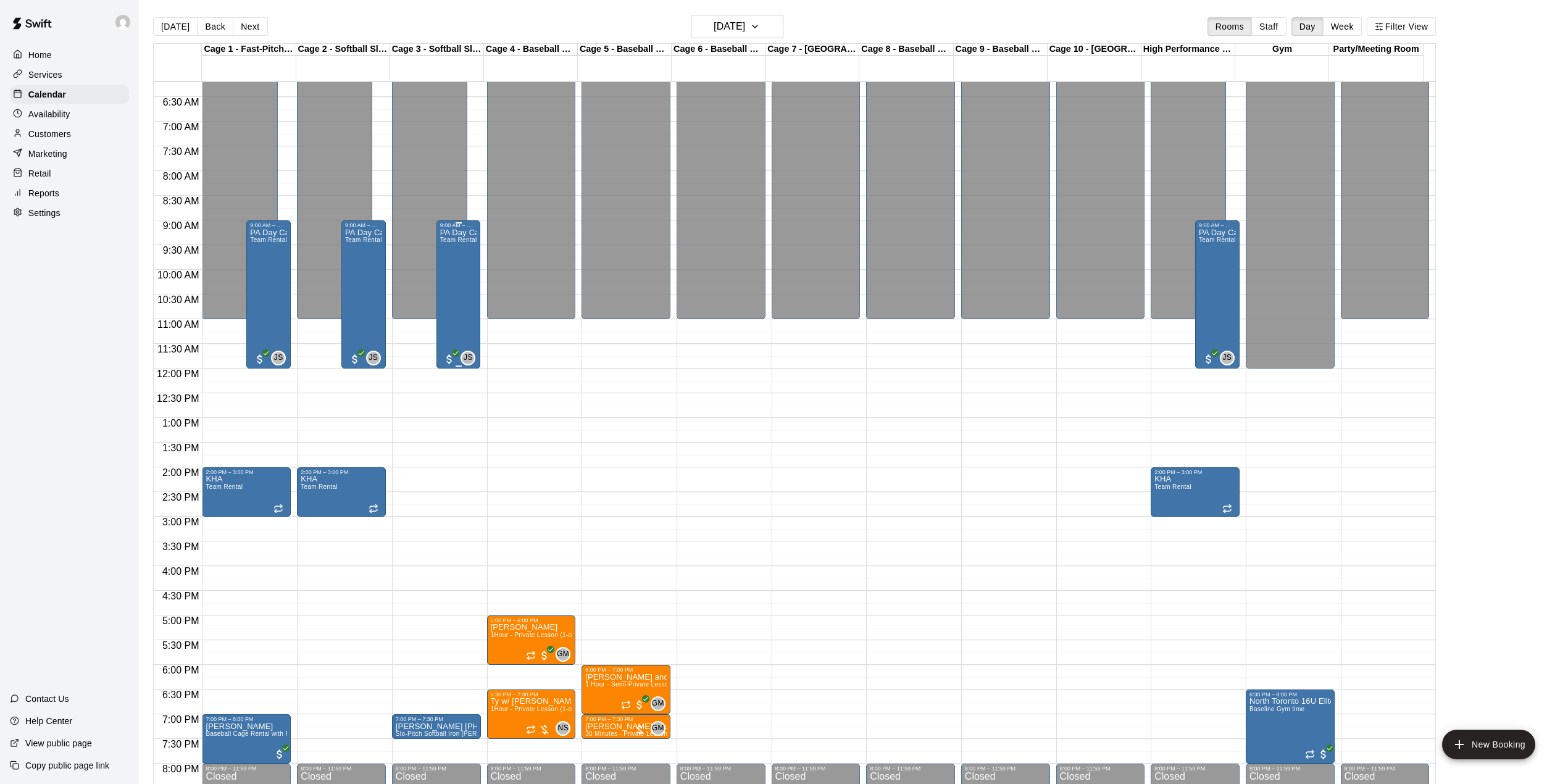
click at [453, 286] on div "PA Day Camp Team Rental" at bounding box center [458, 620] width 37 height 784
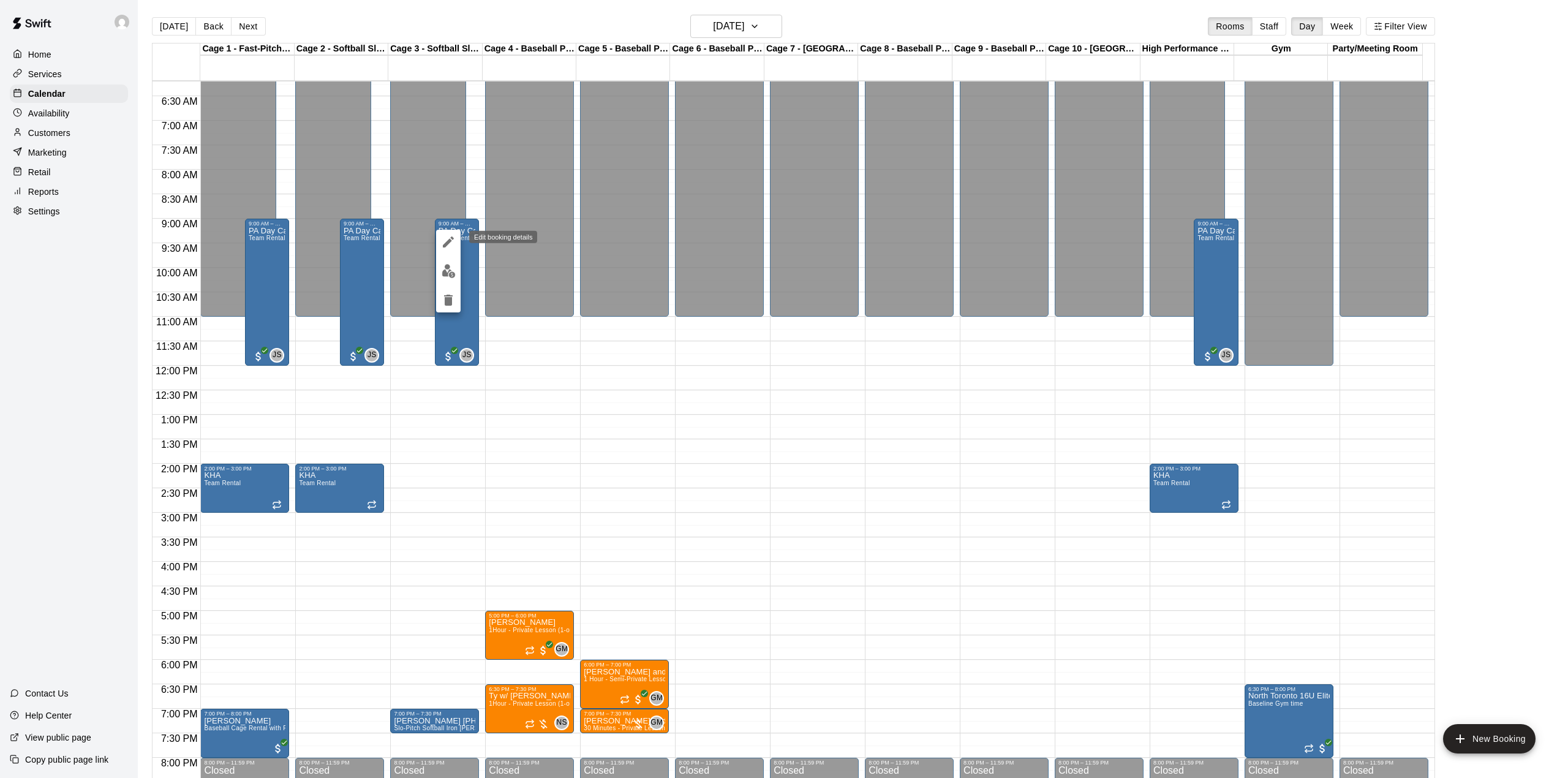
click at [449, 243] on icon "edit" at bounding box center [448, 242] width 15 height 15
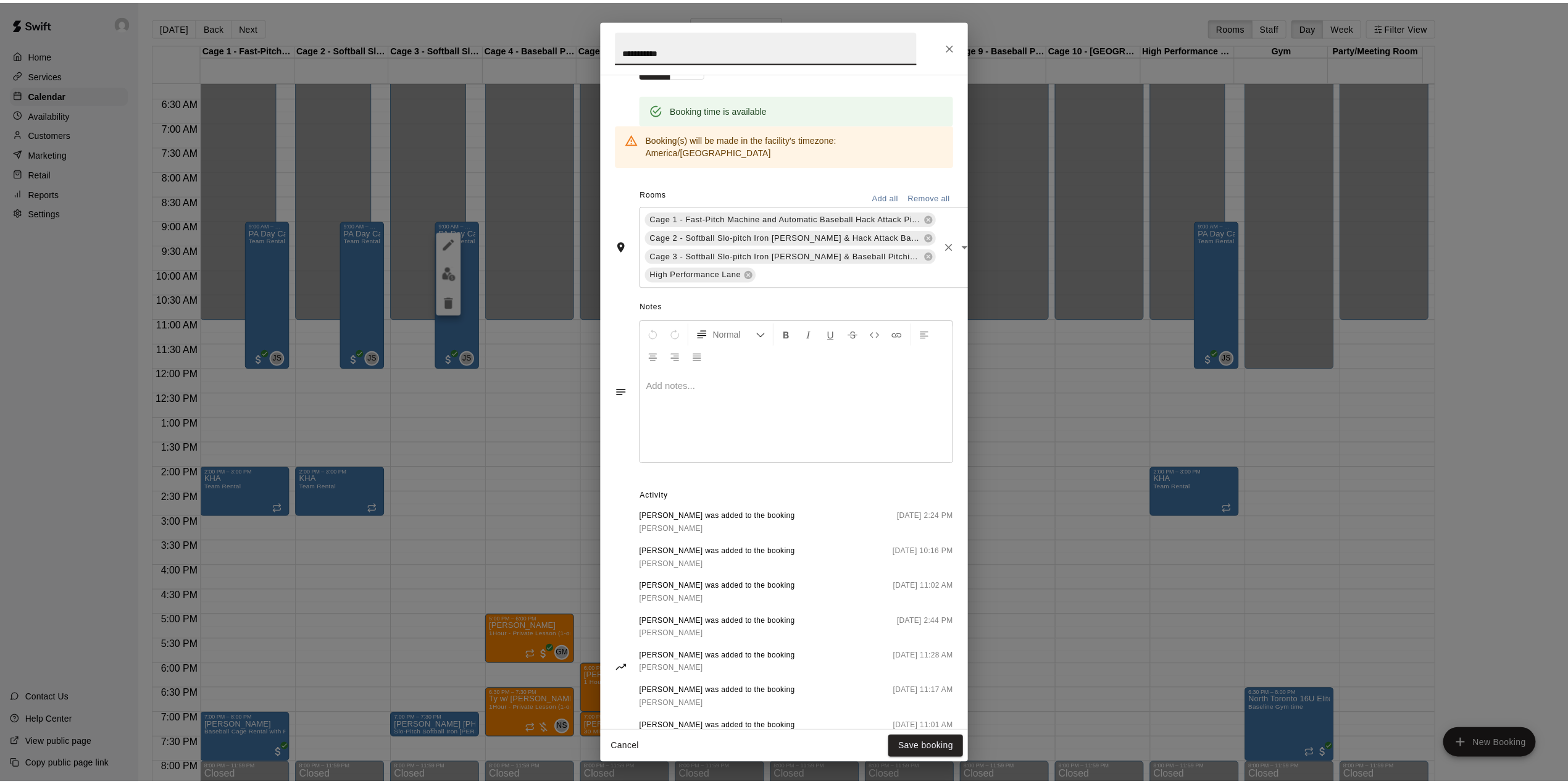
scroll to position [368, 0]
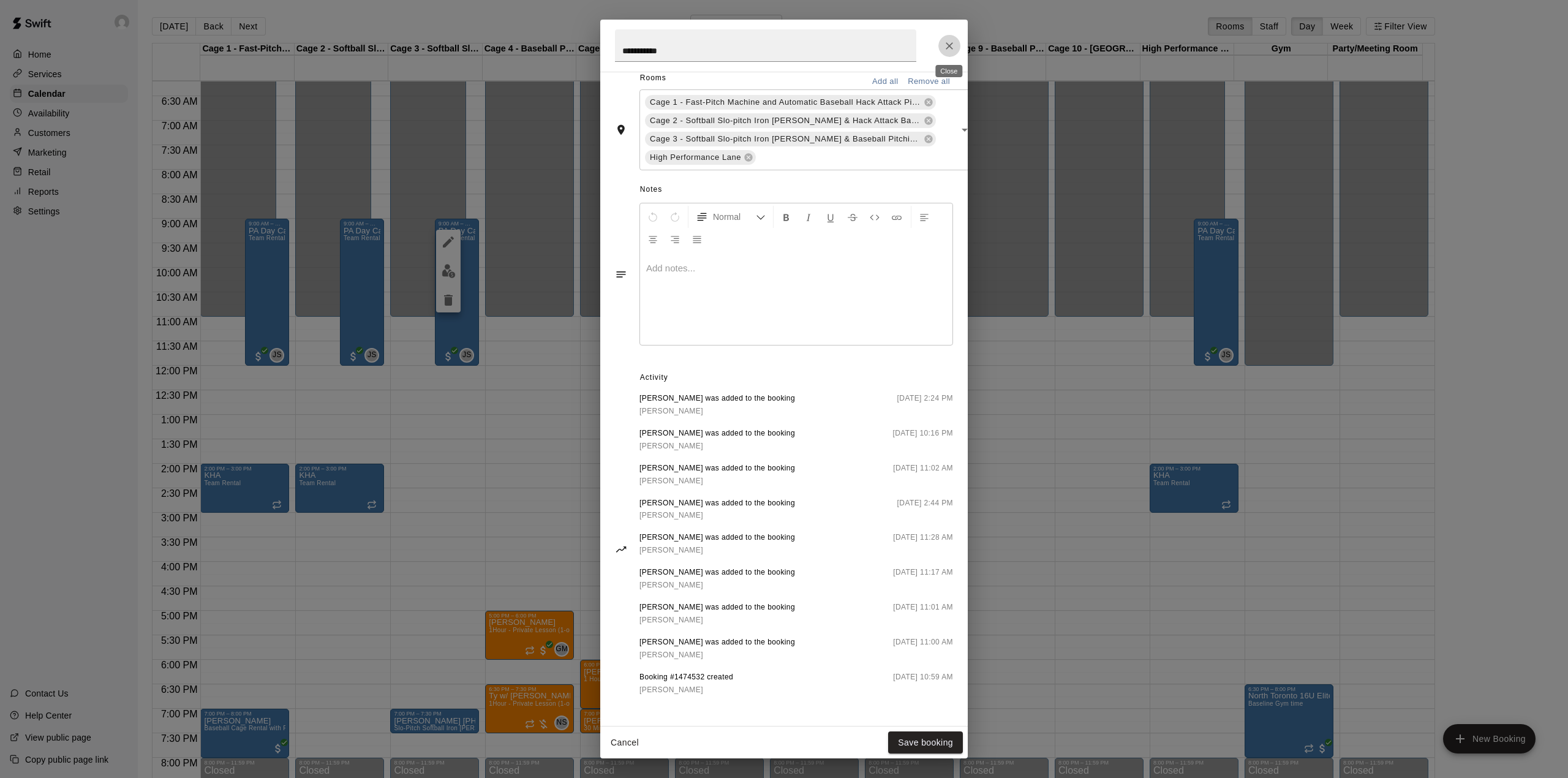
click at [954, 47] on icon "Close" at bounding box center [949, 45] width 12 height 12
